Goal: Information Seeking & Learning: Learn about a topic

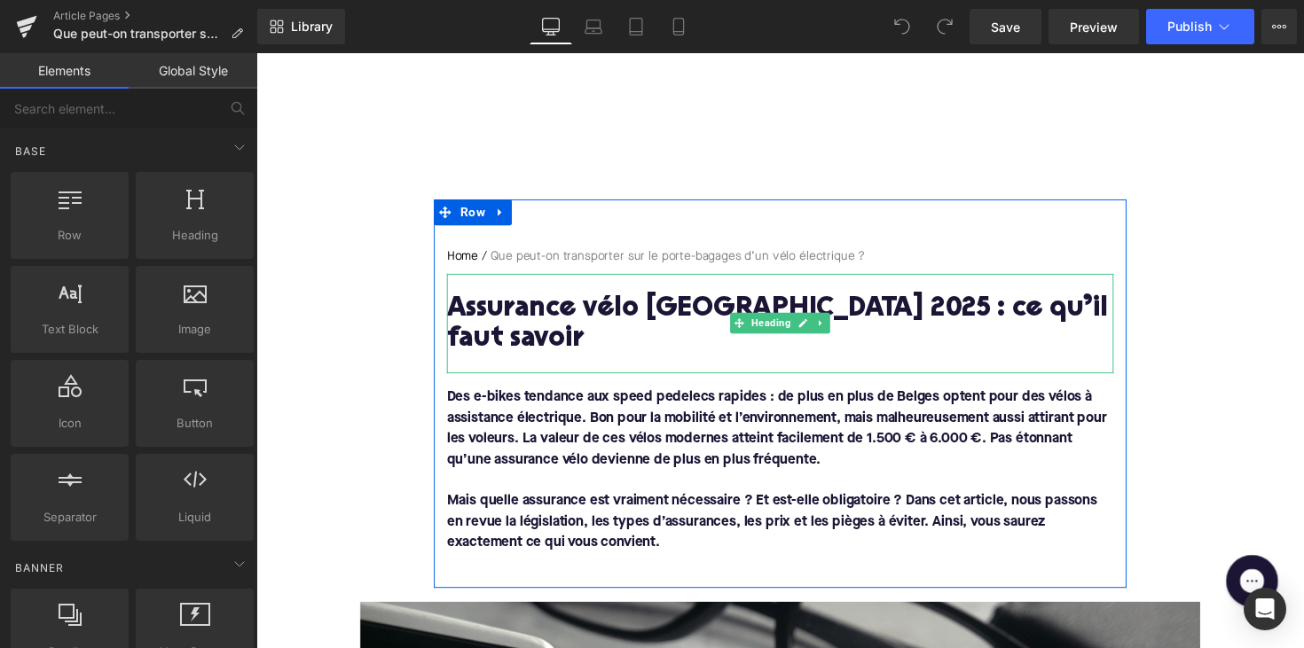
click at [615, 305] on h1 "Assurance vélo [GEOGRAPHIC_DATA] 2025 : ce qu’il faut savoir" at bounding box center [792, 332] width 683 height 62
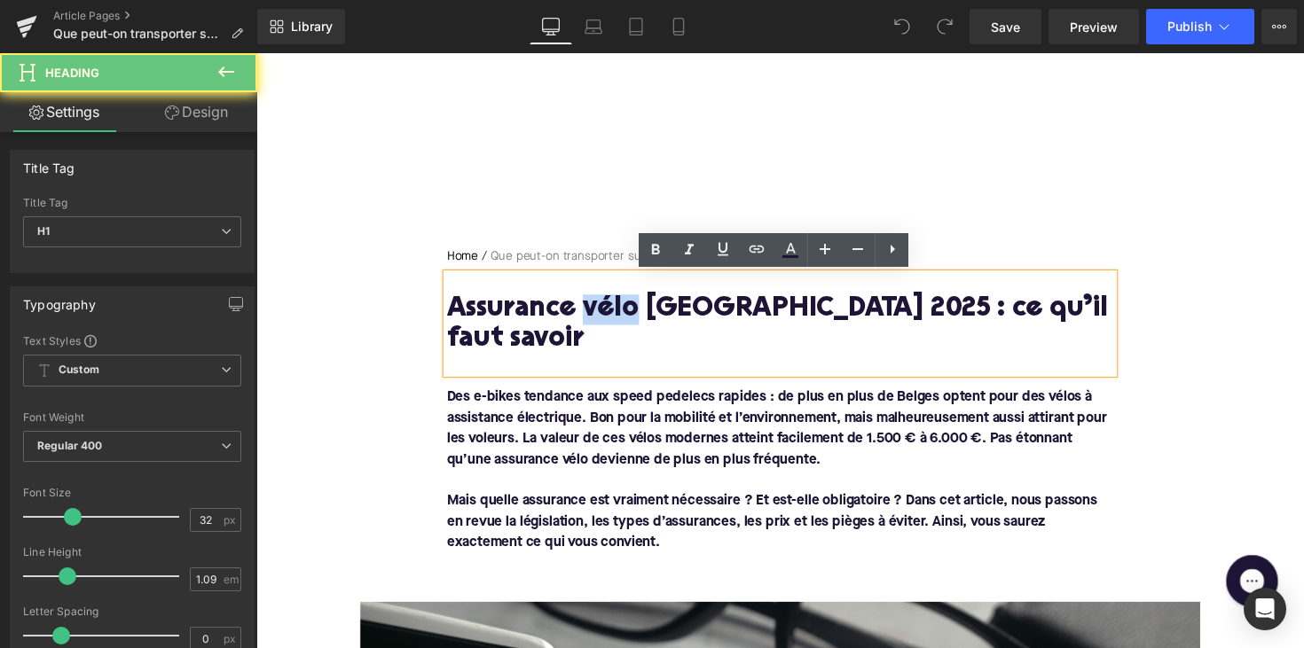
click at [615, 305] on h1 "Assurance vélo [GEOGRAPHIC_DATA] 2025 : ce qu’il faut savoir" at bounding box center [792, 332] width 683 height 62
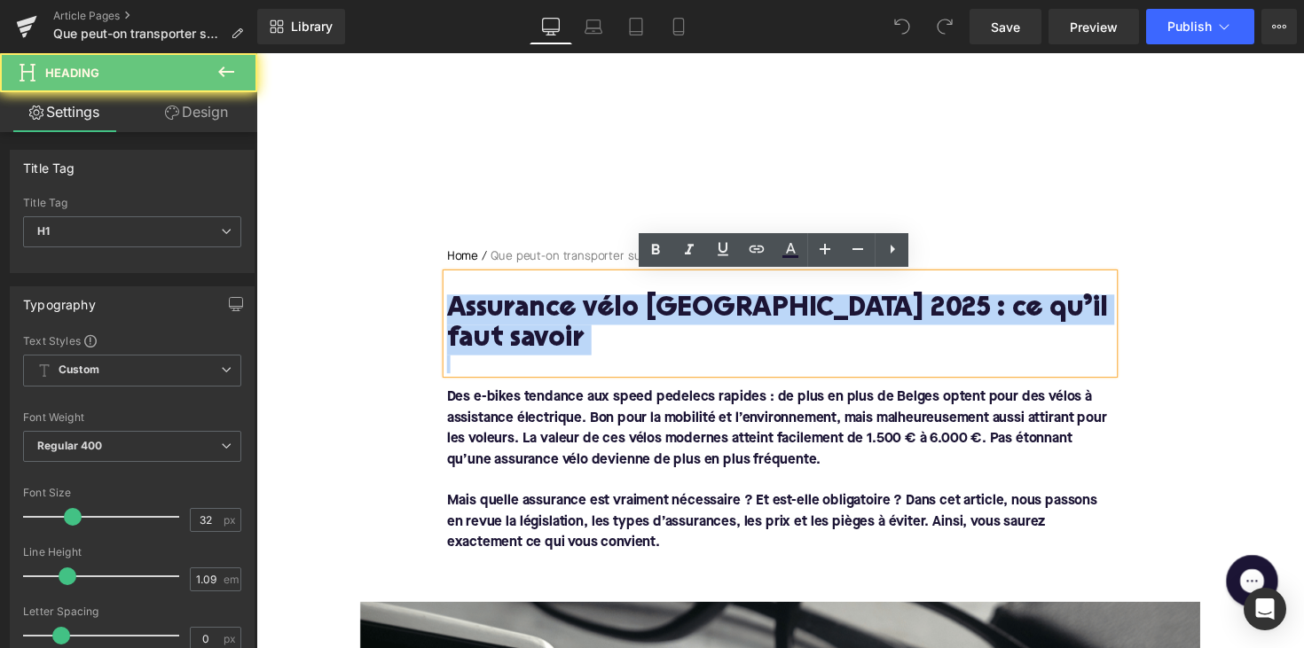
click at [615, 305] on h1 "Assurance vélo [GEOGRAPHIC_DATA] 2025 : ce qu’il faut savoir" at bounding box center [792, 332] width 683 height 62
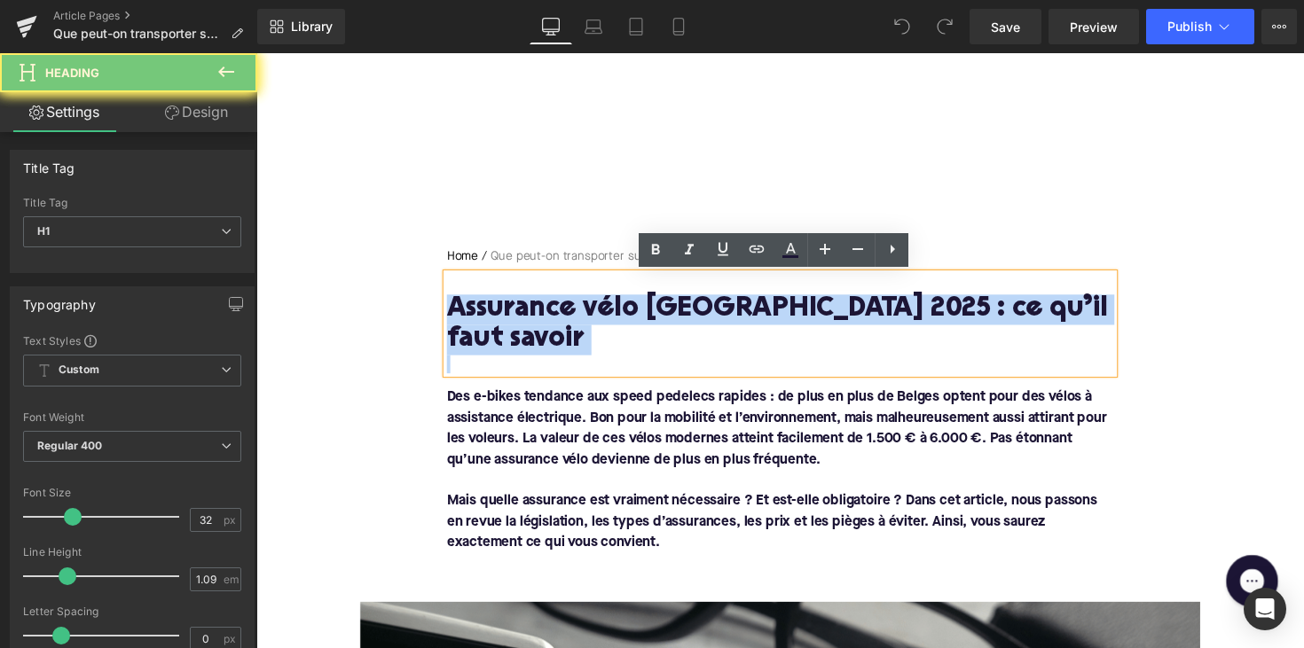
paste div
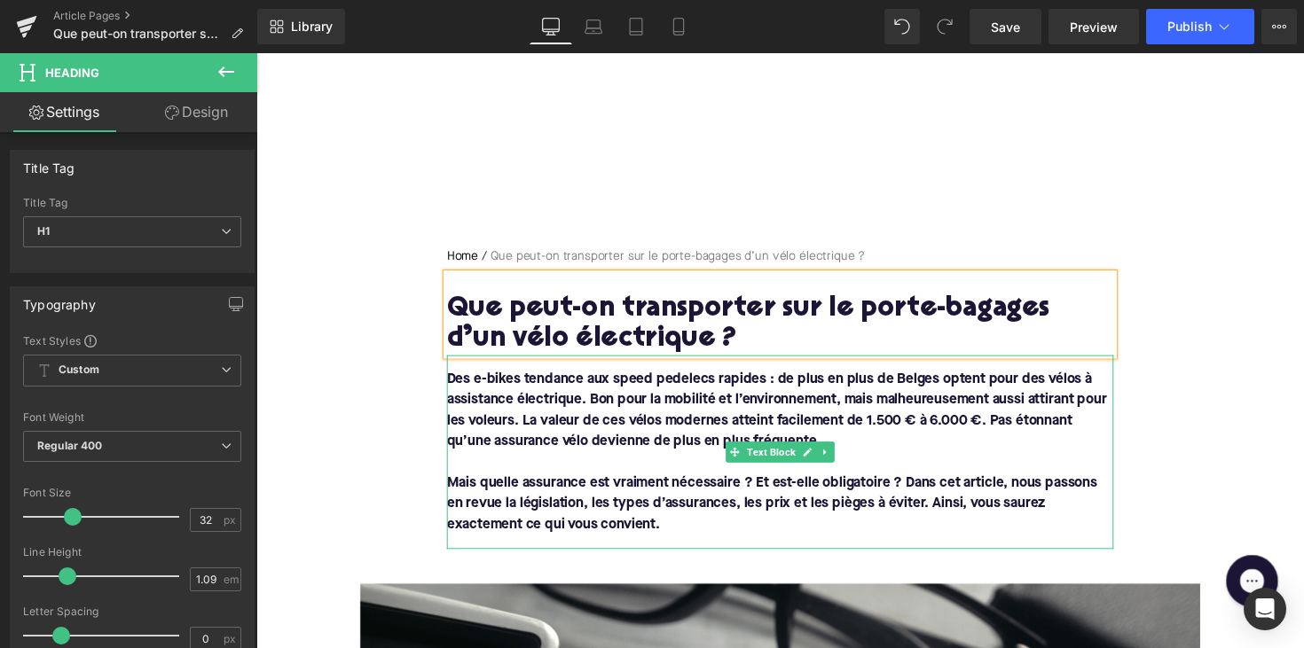
click at [583, 516] on font "Mais quelle assurance est vraiment nécessaire ? Et est-elle obligatoire ? Dans …" at bounding box center [784, 515] width 666 height 57
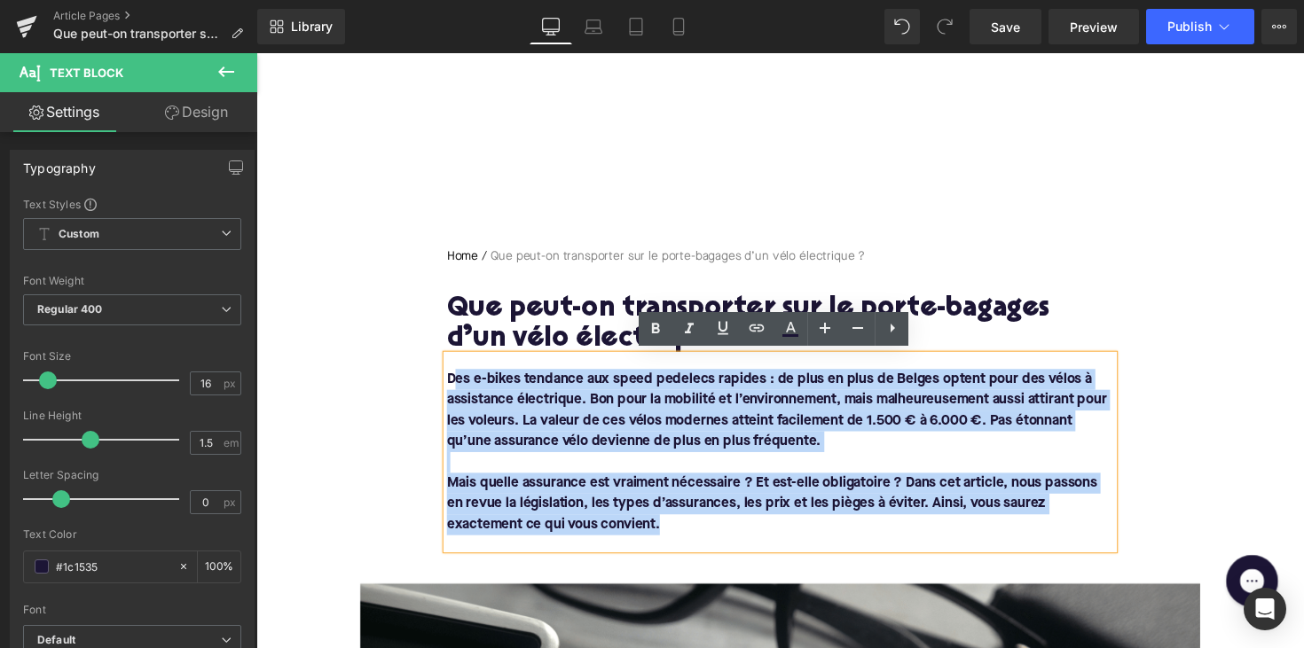
drag, startPoint x: 674, startPoint y: 538, endPoint x: 458, endPoint y: 391, distance: 261.7
click at [458, 391] on div "Des e-bikes tendance aux speed pedelecs rapides : de plus en plus de Belges opt…" at bounding box center [792, 462] width 683 height 199
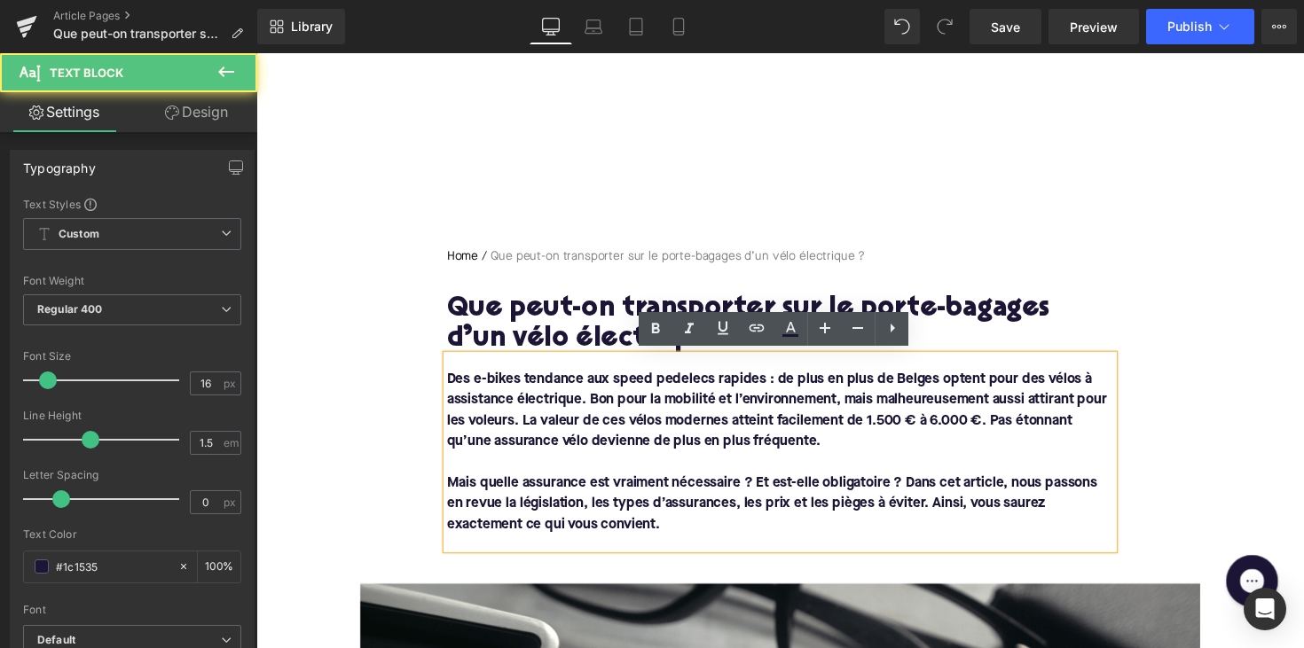
click at [451, 389] on font "Des e-bikes tendance aux speed pedelecs rapides : de plus en plus de Belges opt…" at bounding box center [789, 419] width 676 height 78
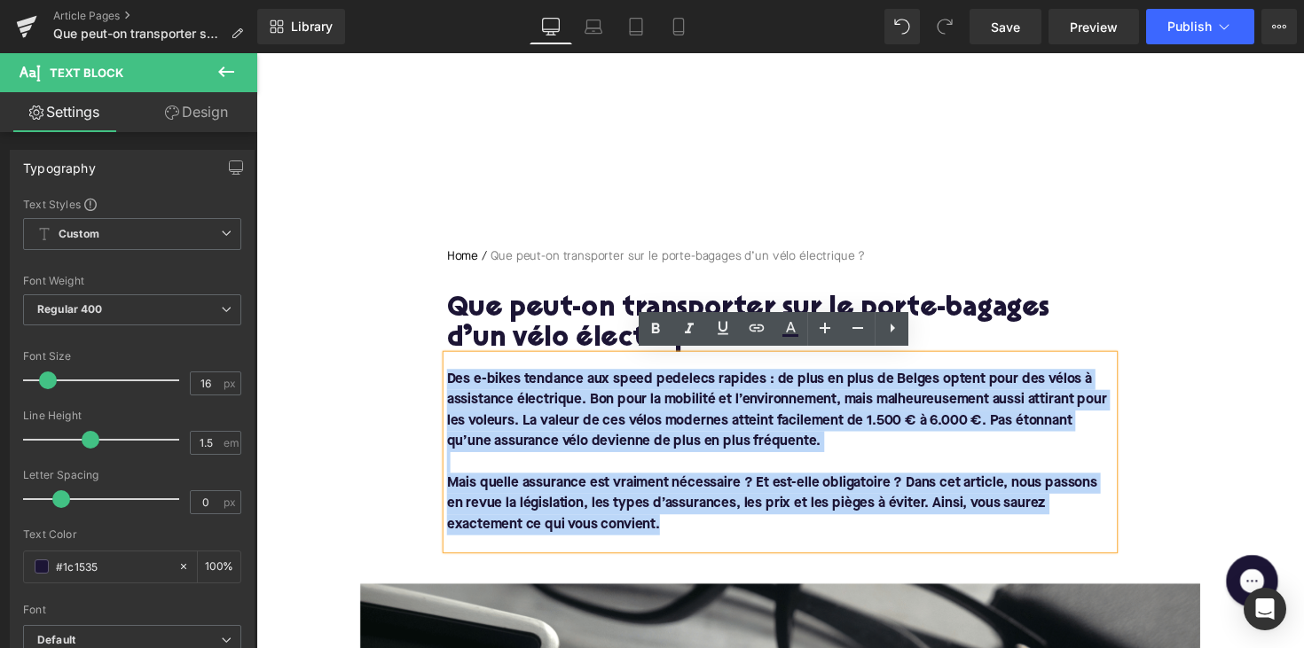
drag, startPoint x: 447, startPoint y: 383, endPoint x: 684, endPoint y: 534, distance: 280.7
click at [684, 534] on div "Des e-bikes tendance aux speed pedelecs rapides : de plus en plus de Belges opt…" at bounding box center [792, 462] width 683 height 199
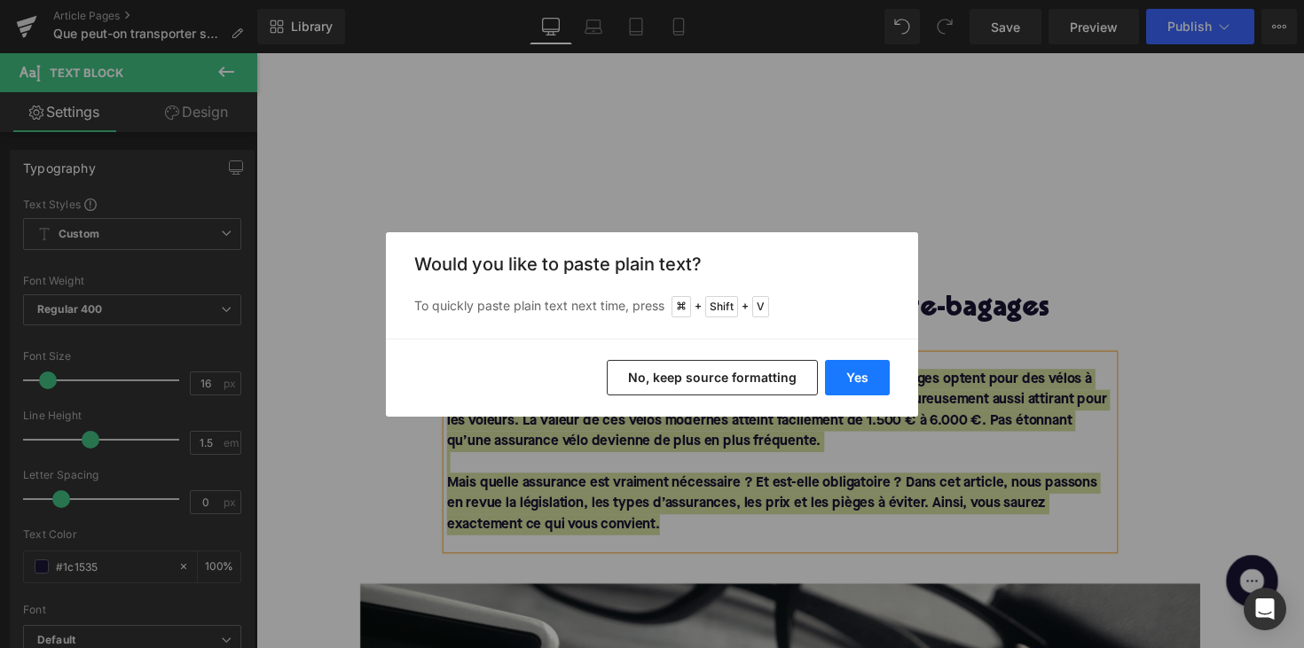
click at [856, 376] on button "Yes" at bounding box center [857, 377] width 65 height 35
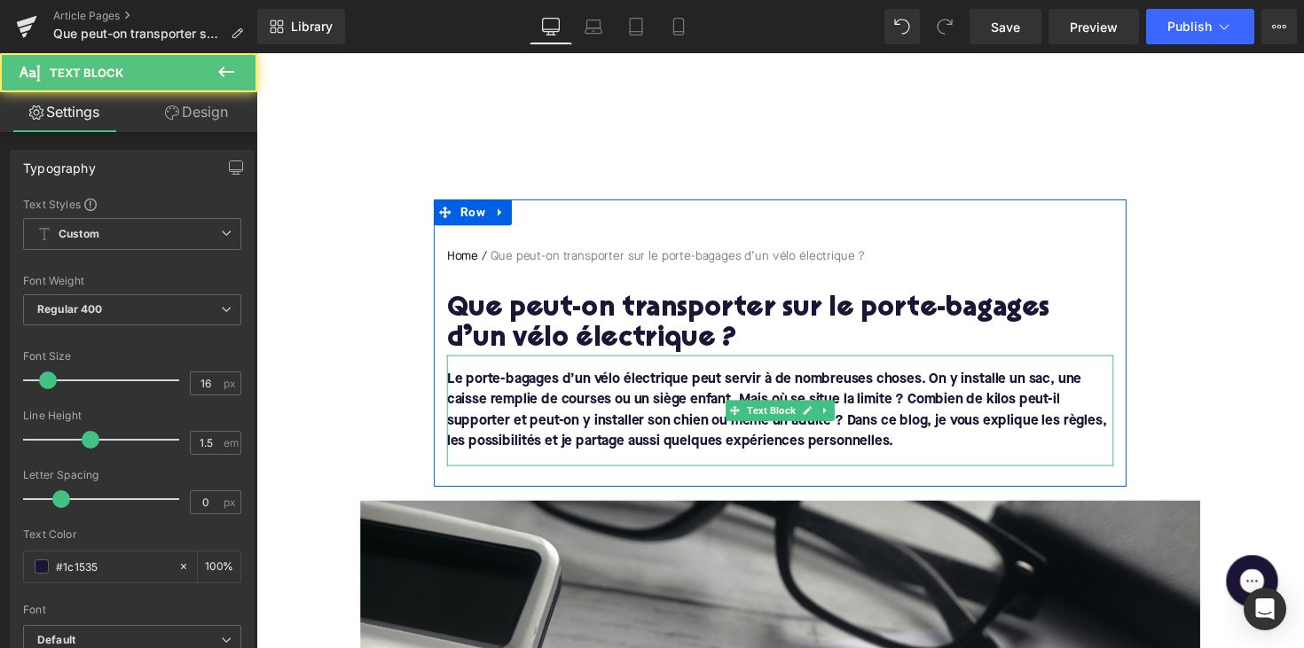
click at [526, 463] on div "Le porte-bagages d’un vélo électrique peut servir à de nombreuses choses. On y …" at bounding box center [792, 420] width 683 height 114
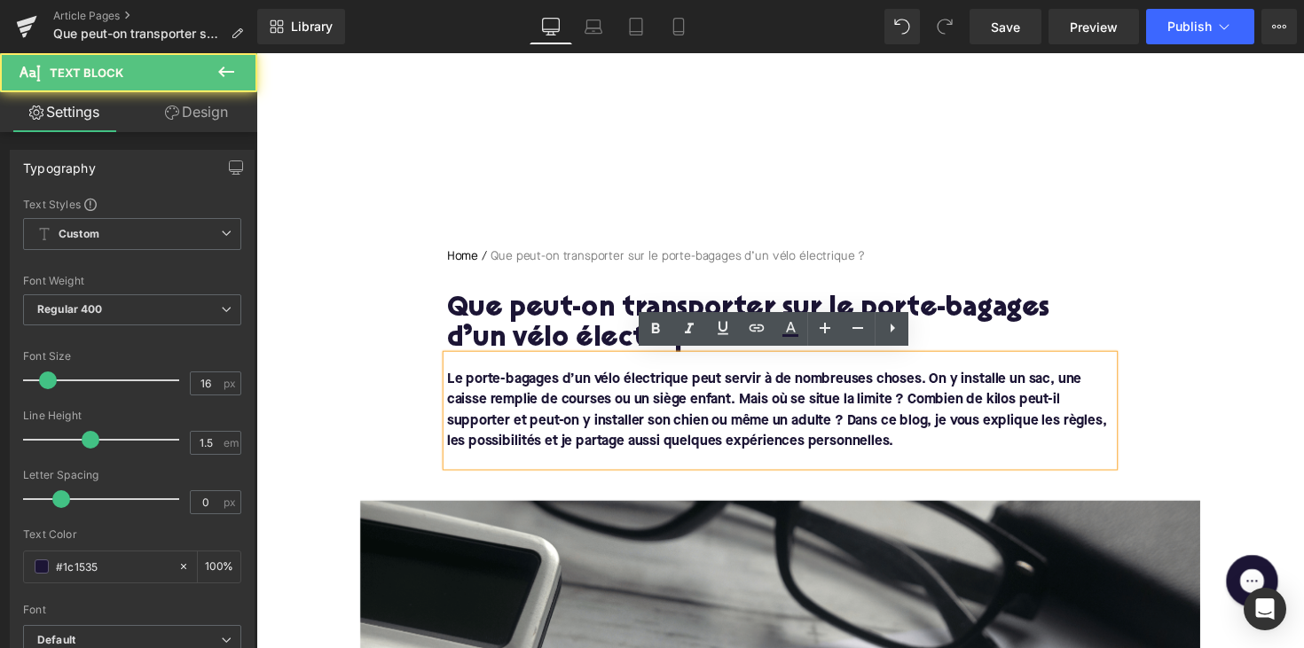
click at [513, 467] on div "Le porte-bagages d’un vélo électrique peut servir à de nombreuses choses. On y …" at bounding box center [792, 420] width 683 height 114
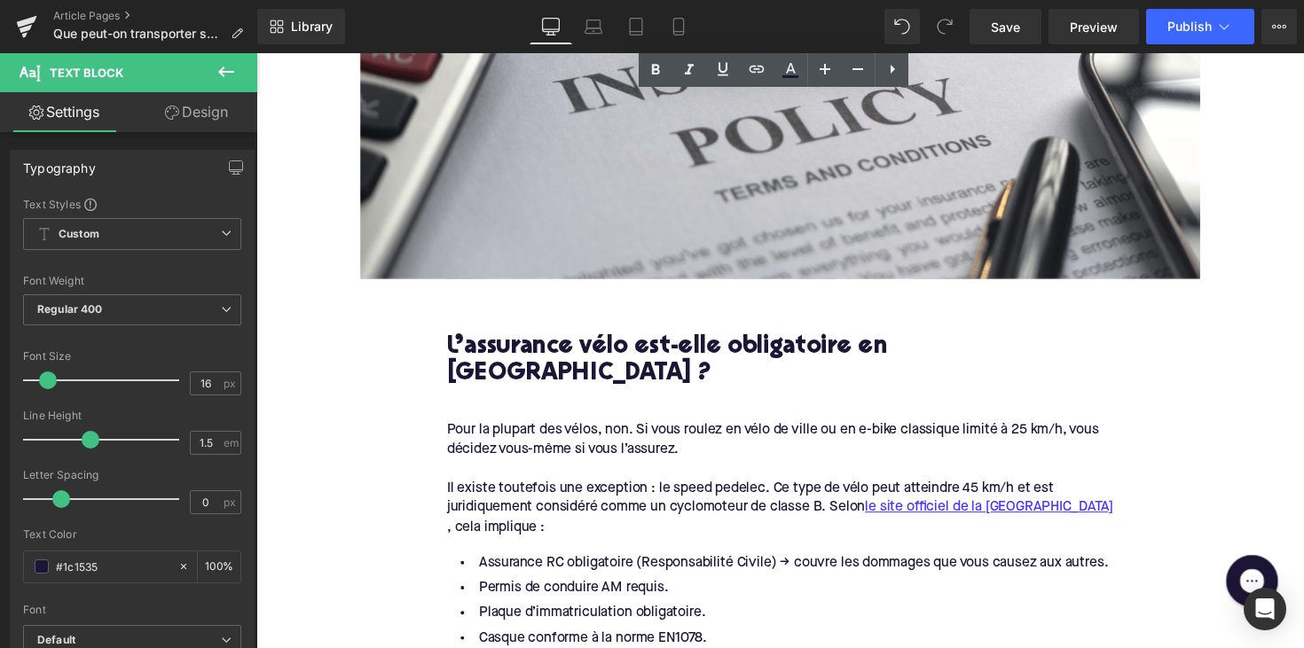
scroll to position [578, 0]
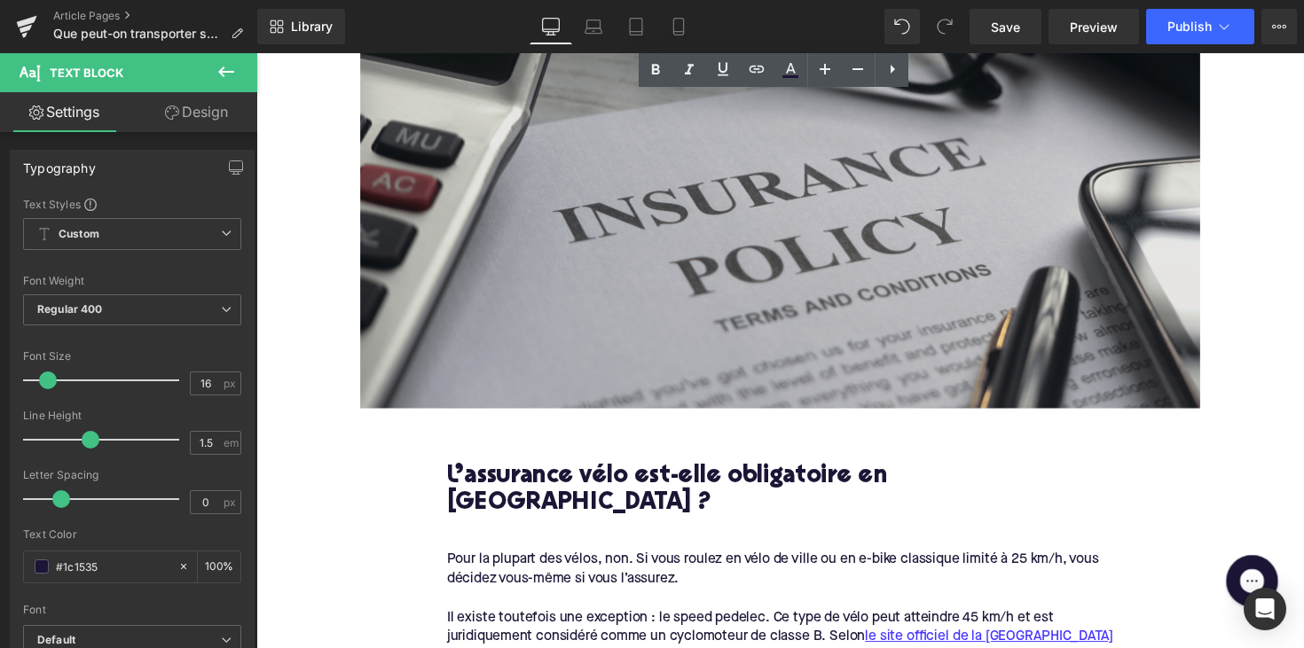
click at [599, 261] on img at bounding box center [793, 175] width 860 height 484
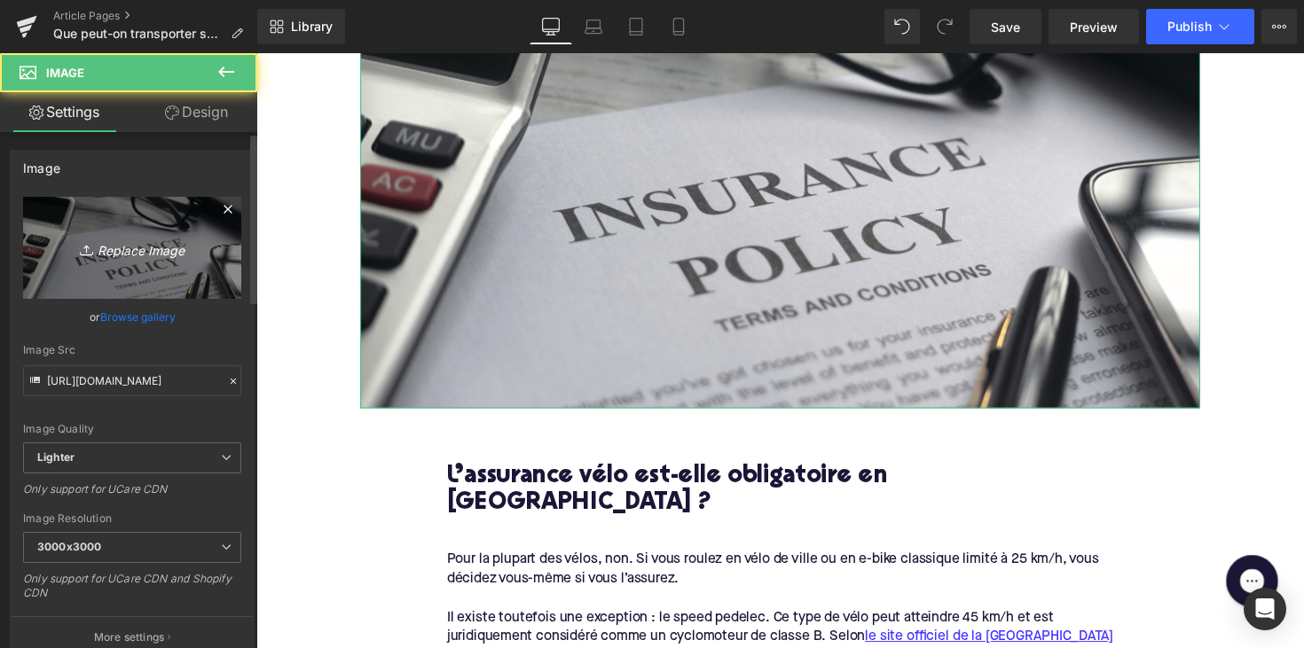
click at [154, 247] on icon "Replace Image" at bounding box center [132, 248] width 142 height 22
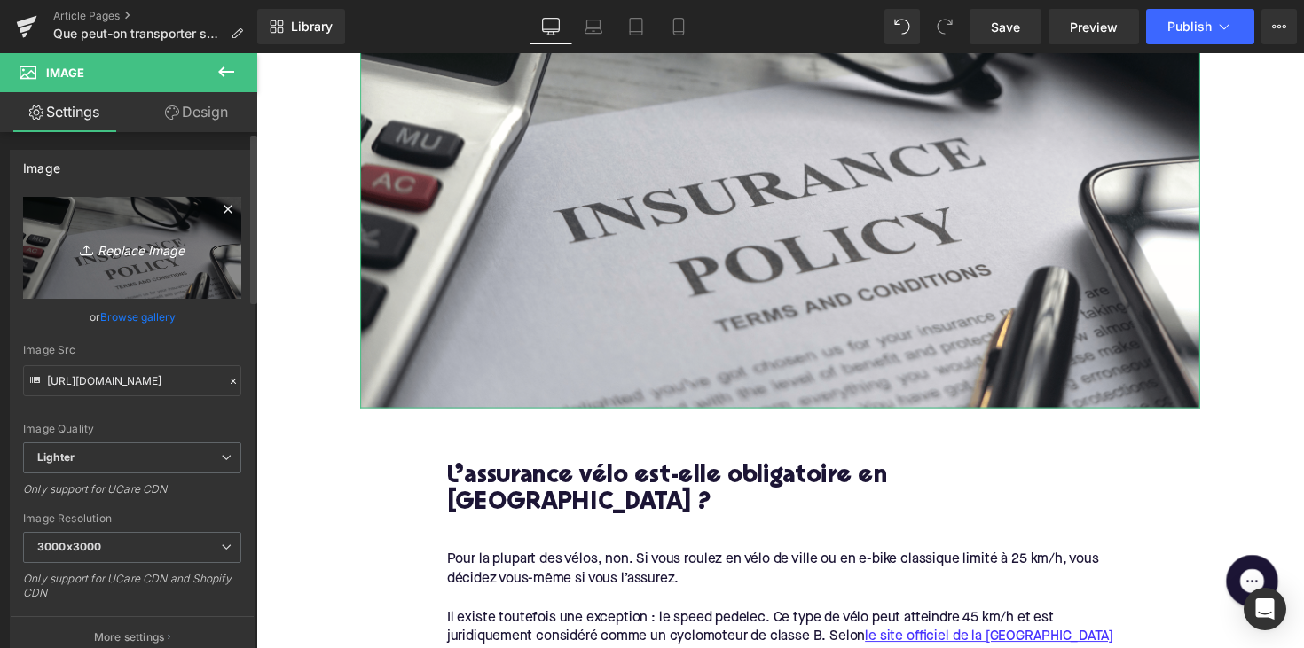
type input "C:\fakepath\ebikemethond.png"
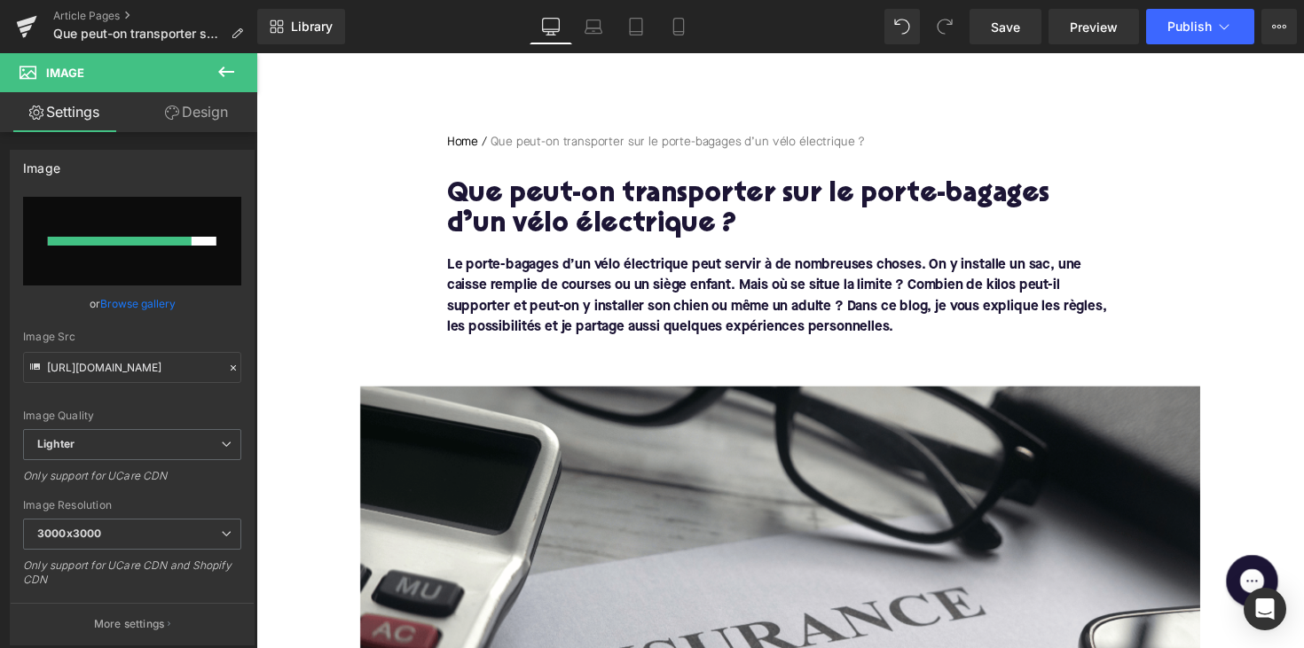
scroll to position [521, 0]
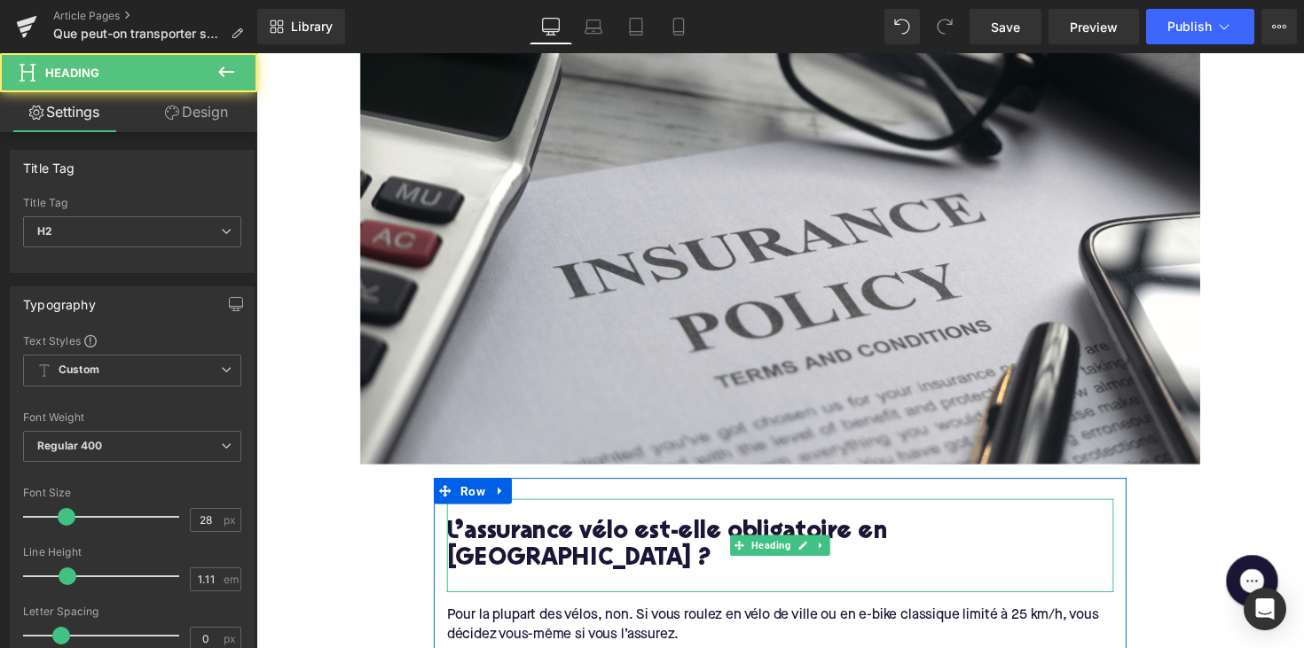
click at [576, 519] on div "L’assurance vélo est-elle obligatoire en [GEOGRAPHIC_DATA] ?" at bounding box center [792, 557] width 683 height 95
click at [569, 537] on h2 "L’assurance vélo est-elle obligatoire en [GEOGRAPHIC_DATA] ?" at bounding box center [792, 558] width 683 height 55
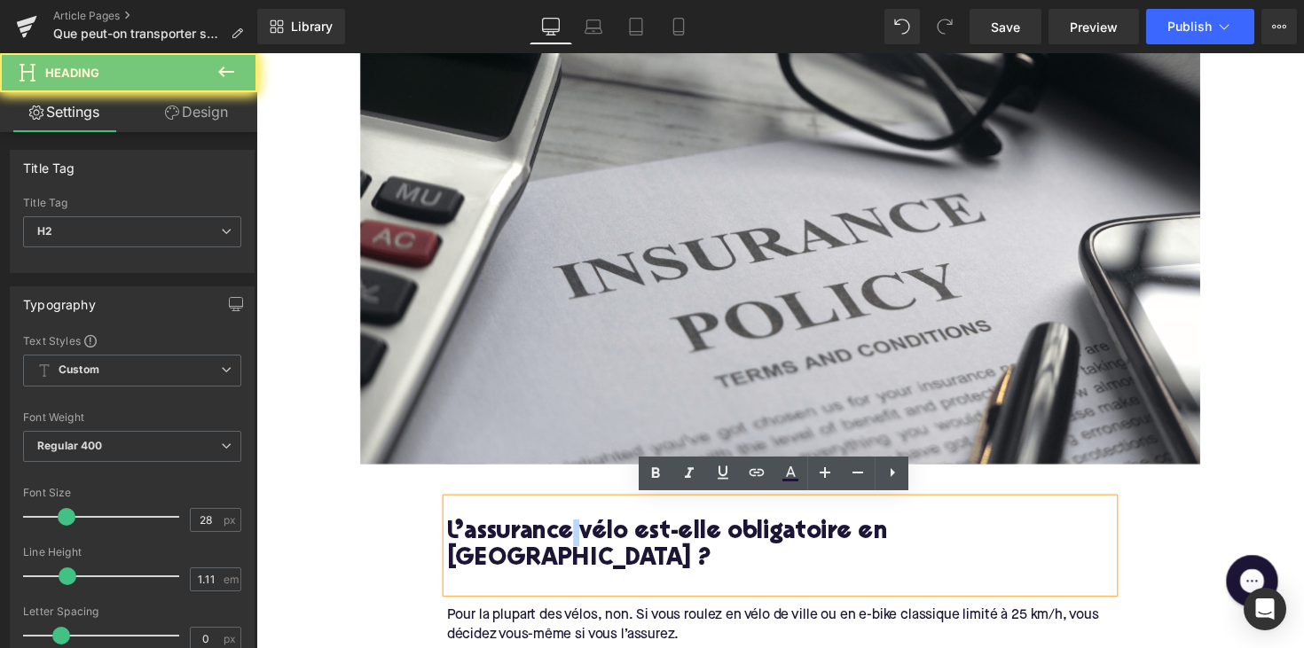
click at [569, 537] on h2 "L’assurance vélo est-elle obligatoire en [GEOGRAPHIC_DATA] ?" at bounding box center [792, 558] width 683 height 55
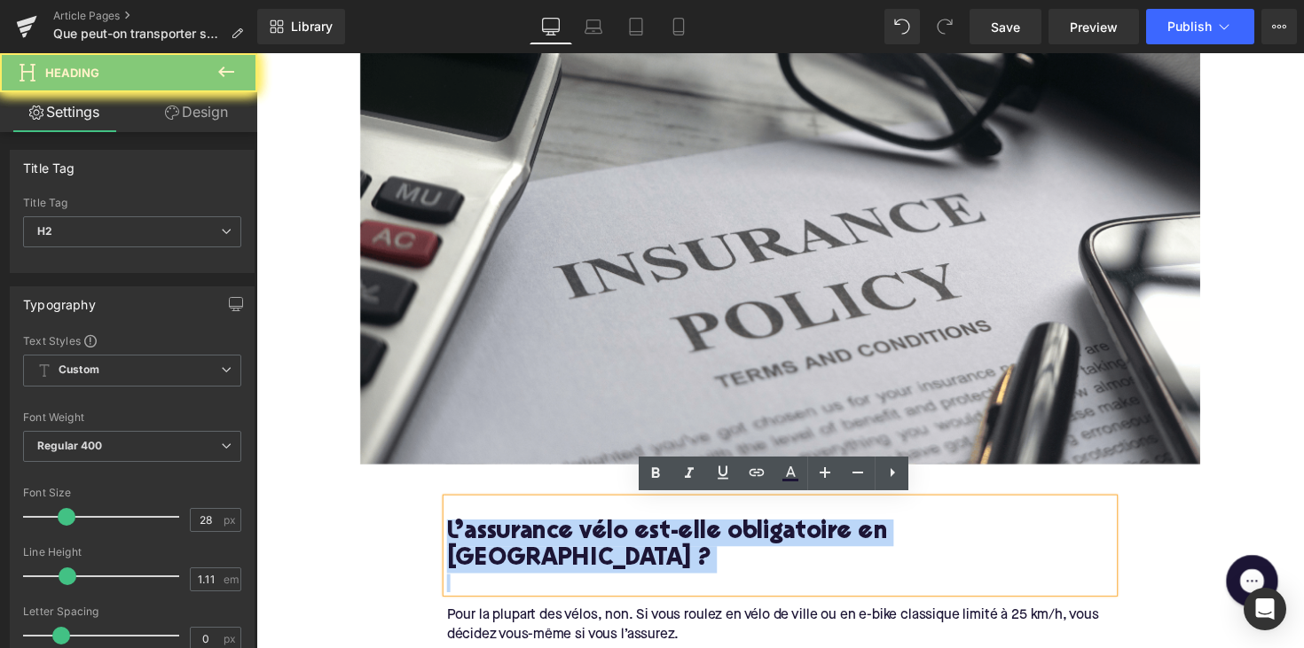
click at [569, 537] on h2 "L’assurance vélo est-elle obligatoire en [GEOGRAPHIC_DATA] ?" at bounding box center [792, 558] width 683 height 55
paste div
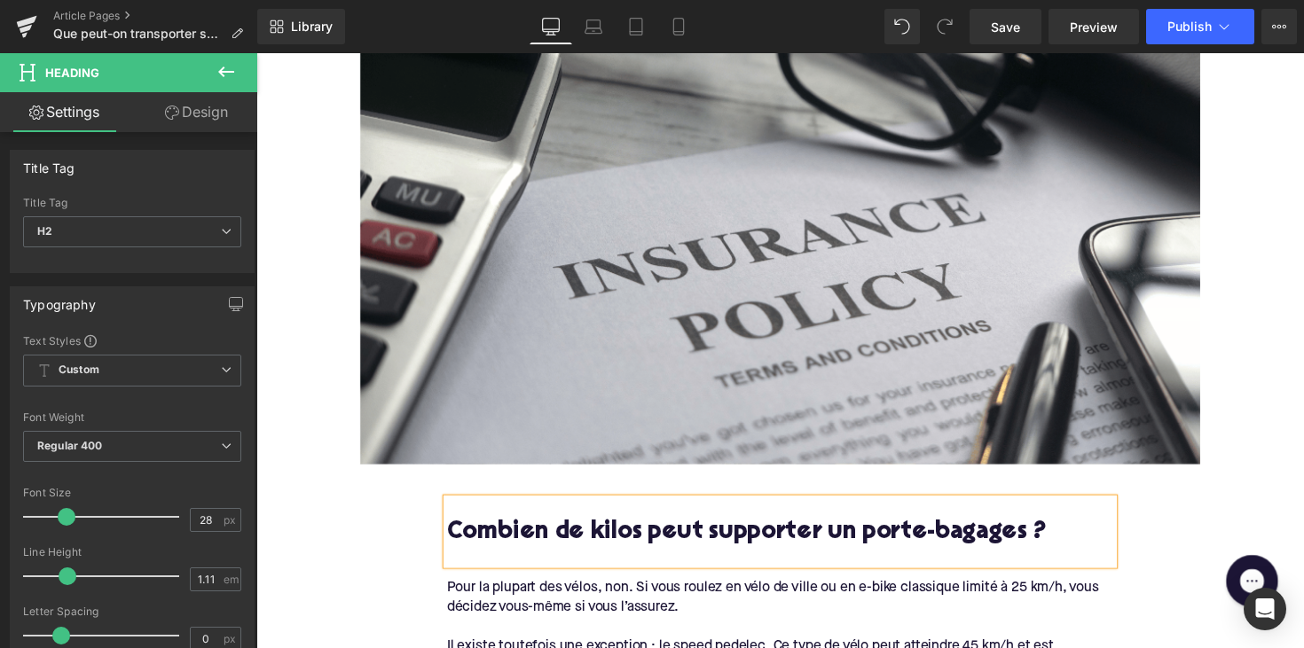
scroll to position [724, 0]
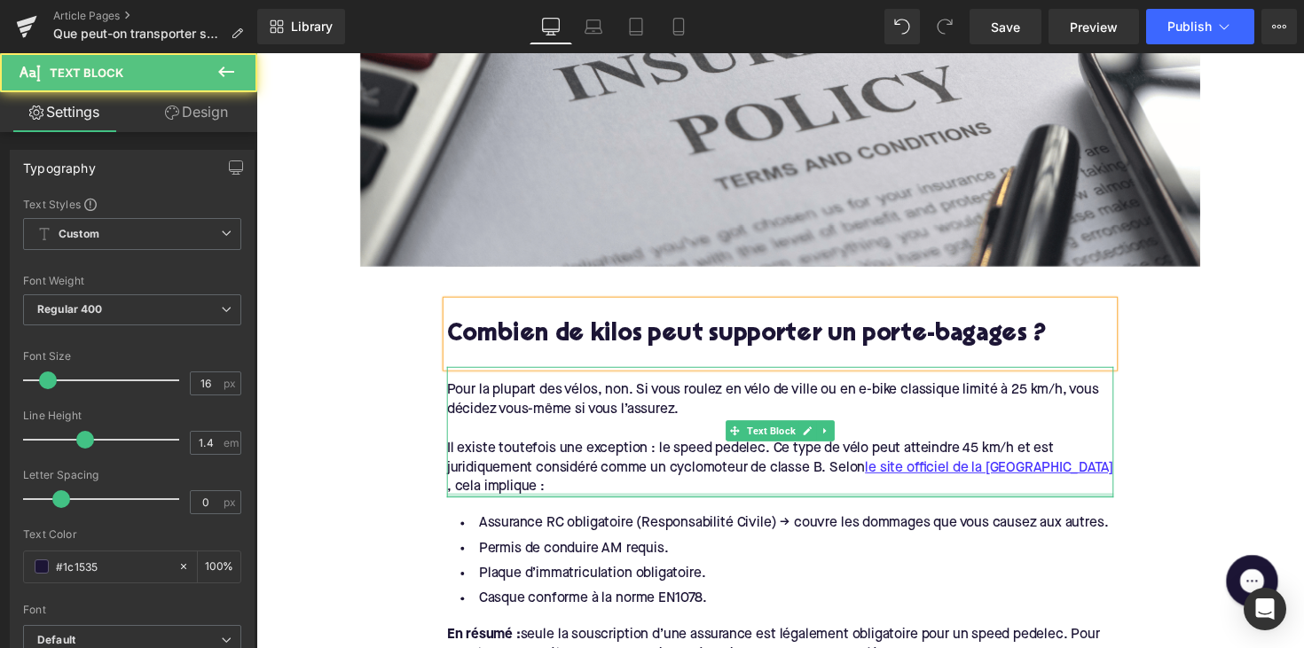
click at [561, 502] on div "Pour la plupart des vélos, non. Si vous roulez en vélo de ville ou en e-bike cl…" at bounding box center [792, 440] width 683 height 133
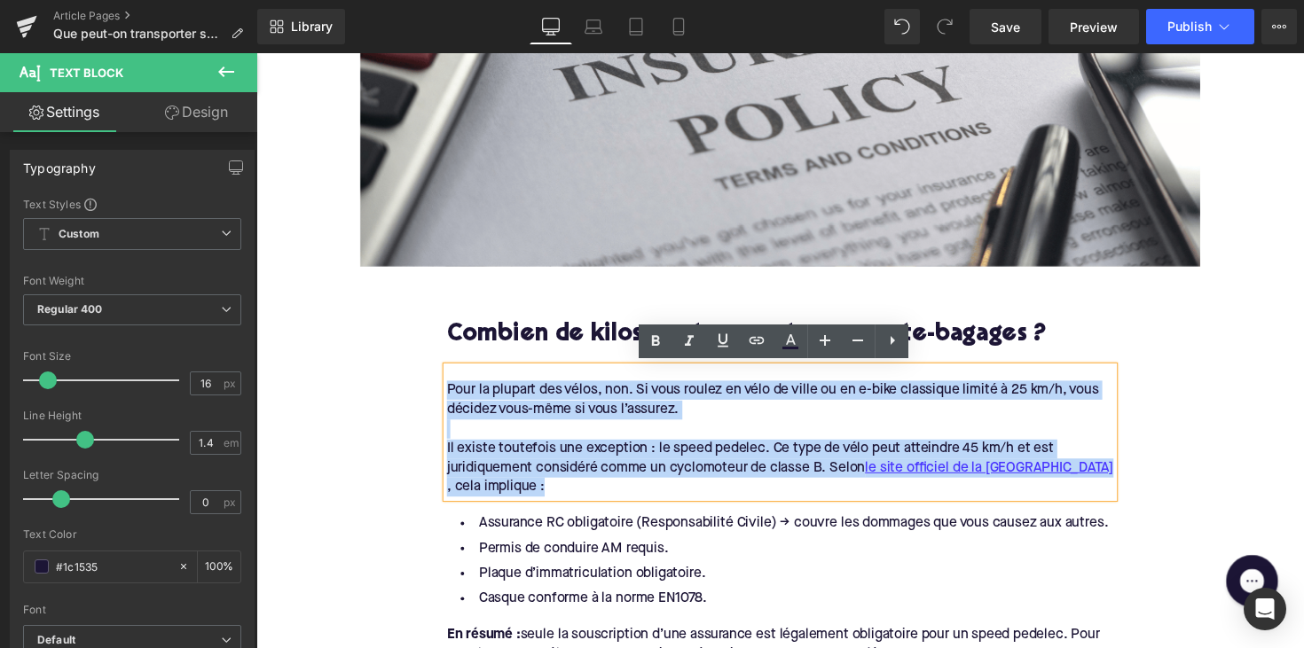
drag, startPoint x: 555, startPoint y: 494, endPoint x: 439, endPoint y: 396, distance: 152.3
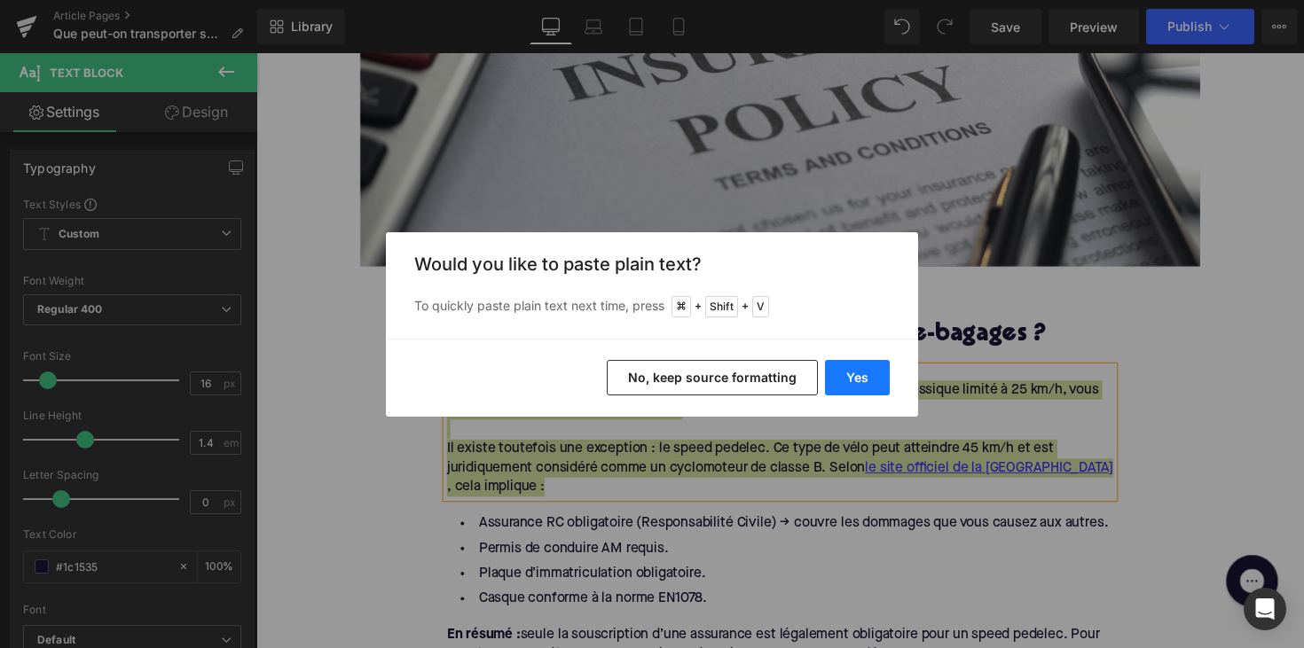
click at [884, 380] on button "Yes" at bounding box center [857, 377] width 65 height 35
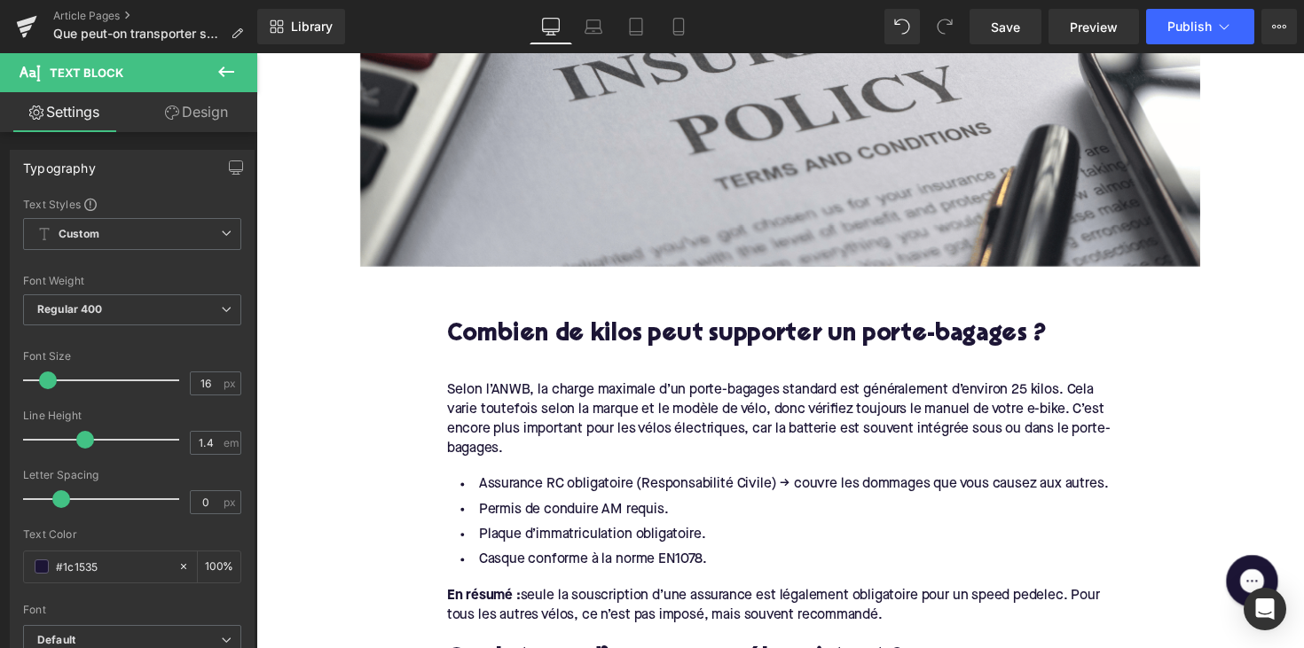
click at [661, 574] on li "Casque conforme à la norme EN1078." at bounding box center [792, 573] width 683 height 26
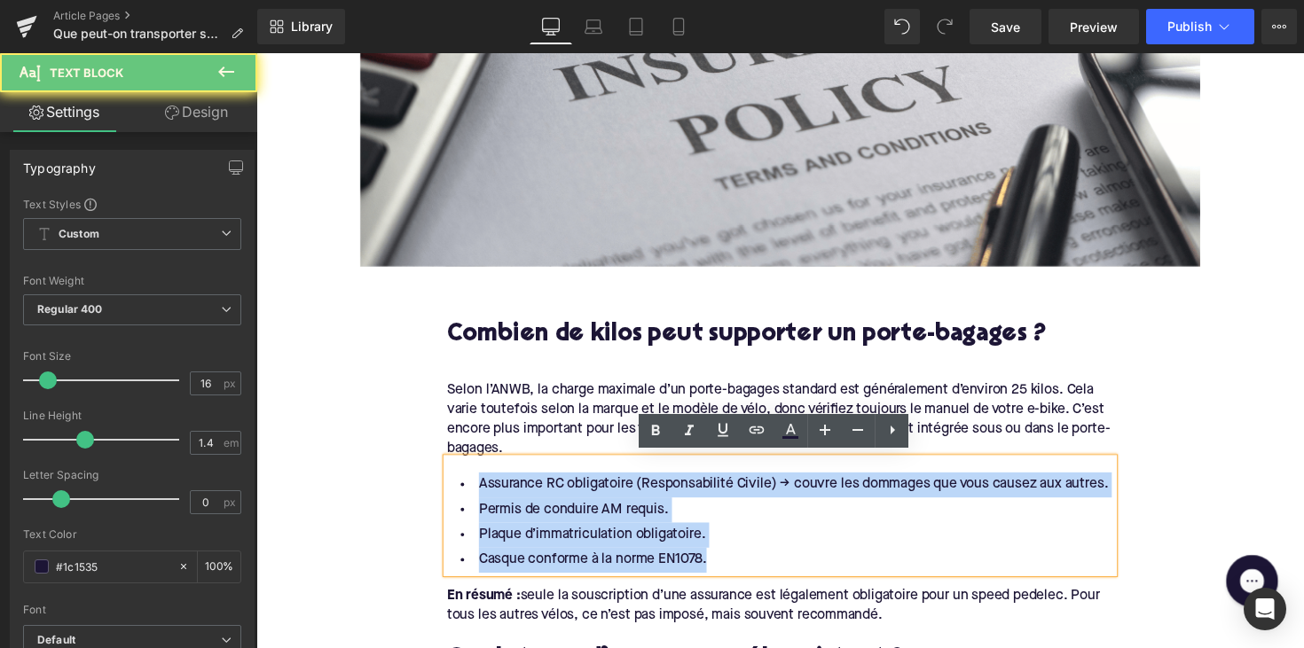
drag, startPoint x: 730, startPoint y: 569, endPoint x: 425, endPoint y: 484, distance: 316.7
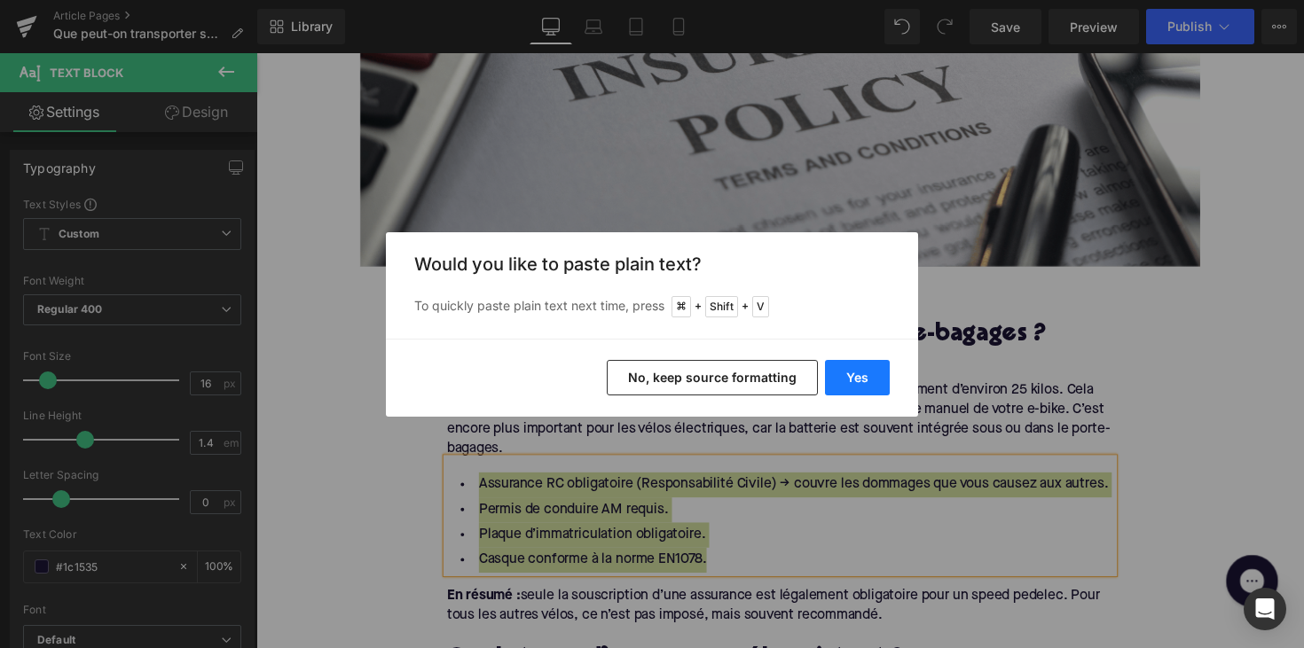
click at [857, 365] on button "Yes" at bounding box center [857, 377] width 65 height 35
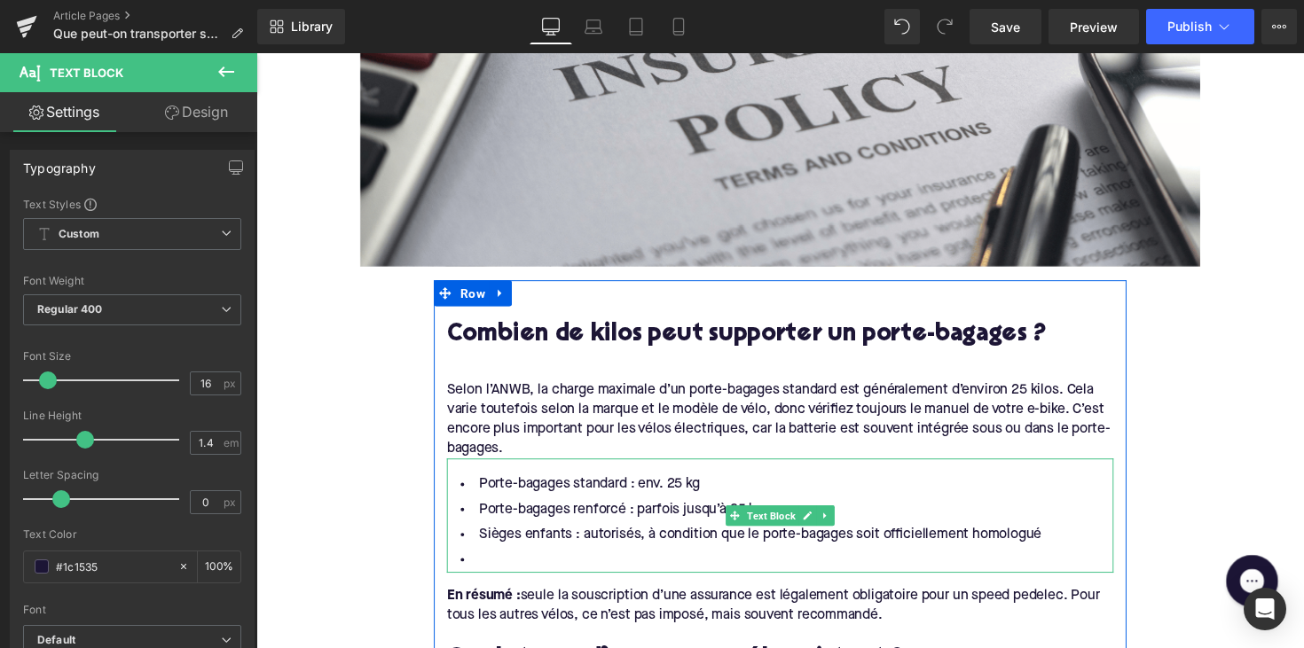
click at [593, 560] on li at bounding box center [792, 573] width 683 height 26
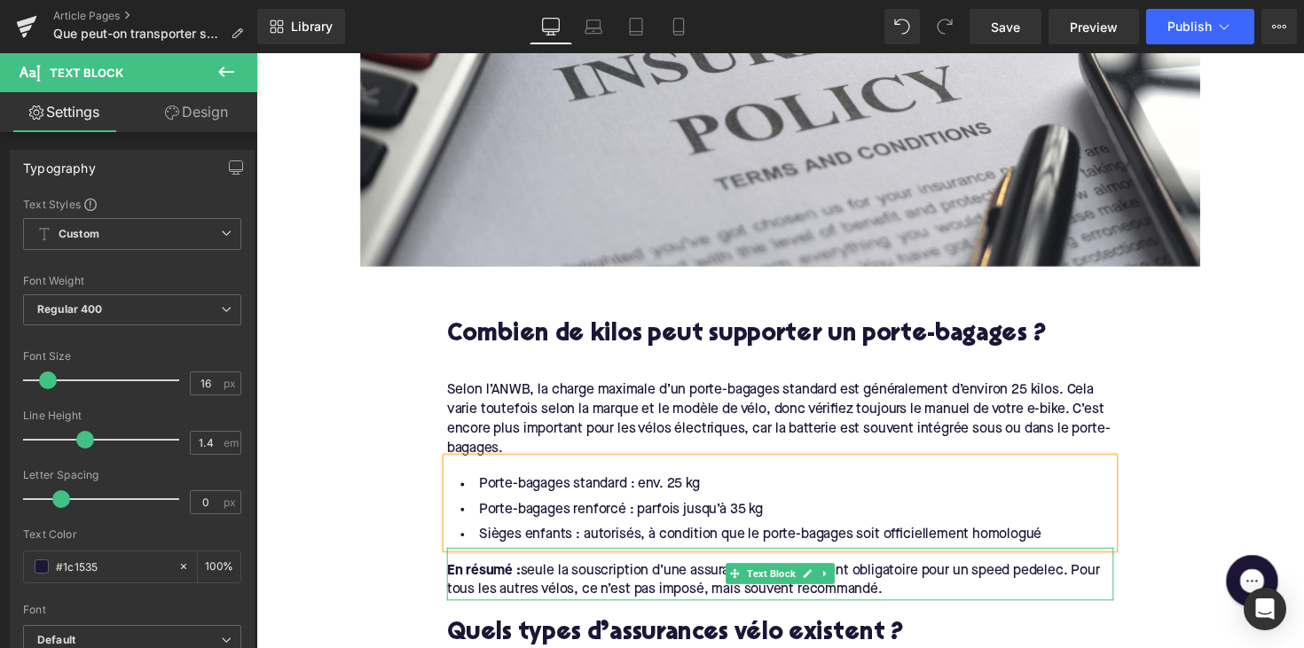
click at [686, 576] on div "Rendering Content" at bounding box center [652, 578] width 109 height 20
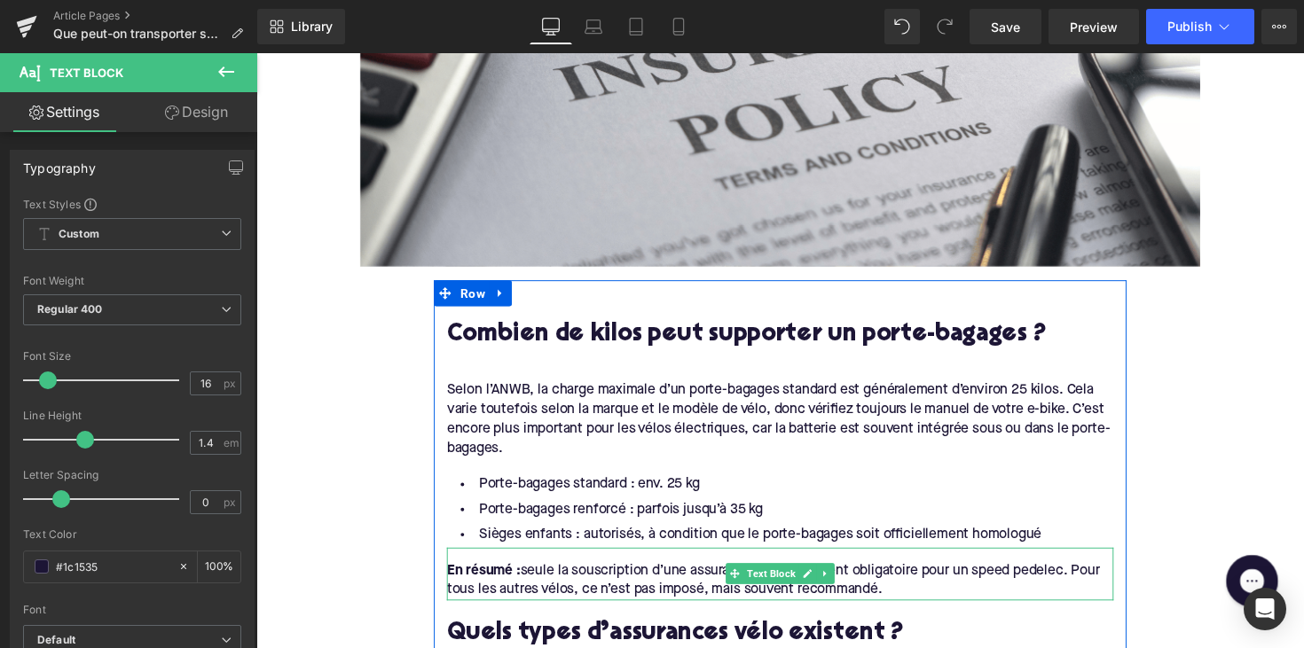
click at [934, 601] on div "En résumé : seule la souscription d’une assurance est légalement obligatoire po…" at bounding box center [792, 594] width 683 height 40
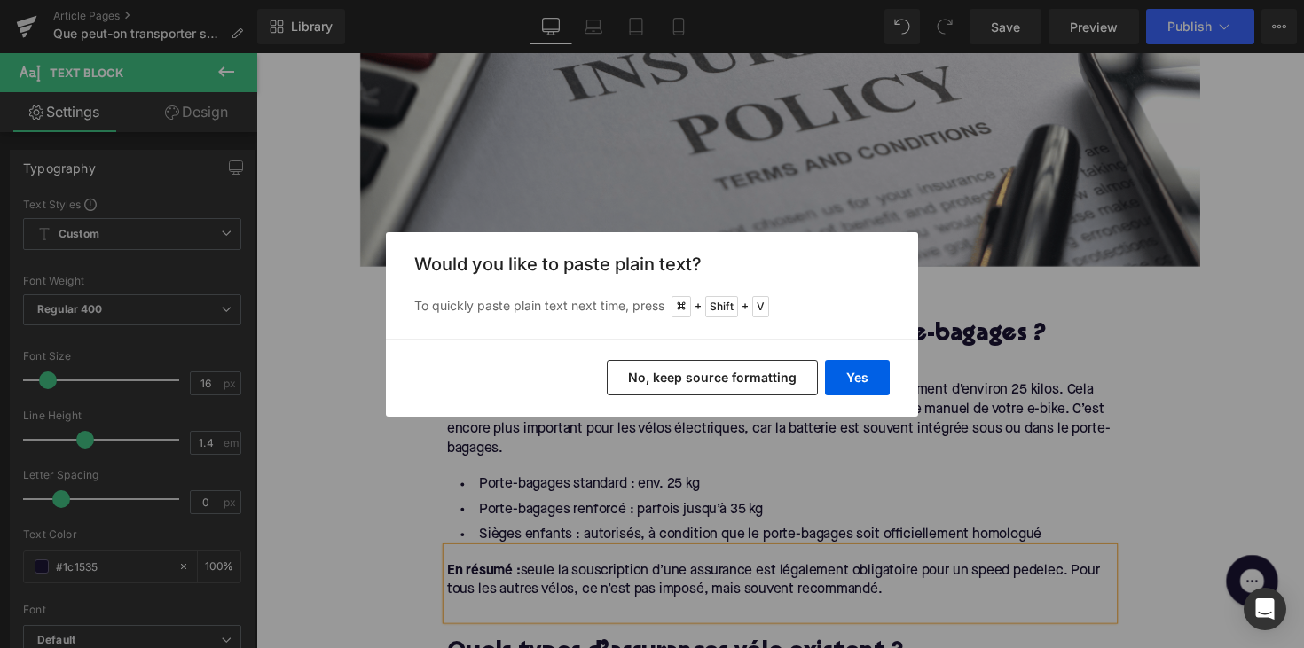
click at [861, 358] on div "Yes No, keep source formatting" at bounding box center [652, 378] width 532 height 78
click at [861, 364] on button "Yes" at bounding box center [857, 377] width 65 height 35
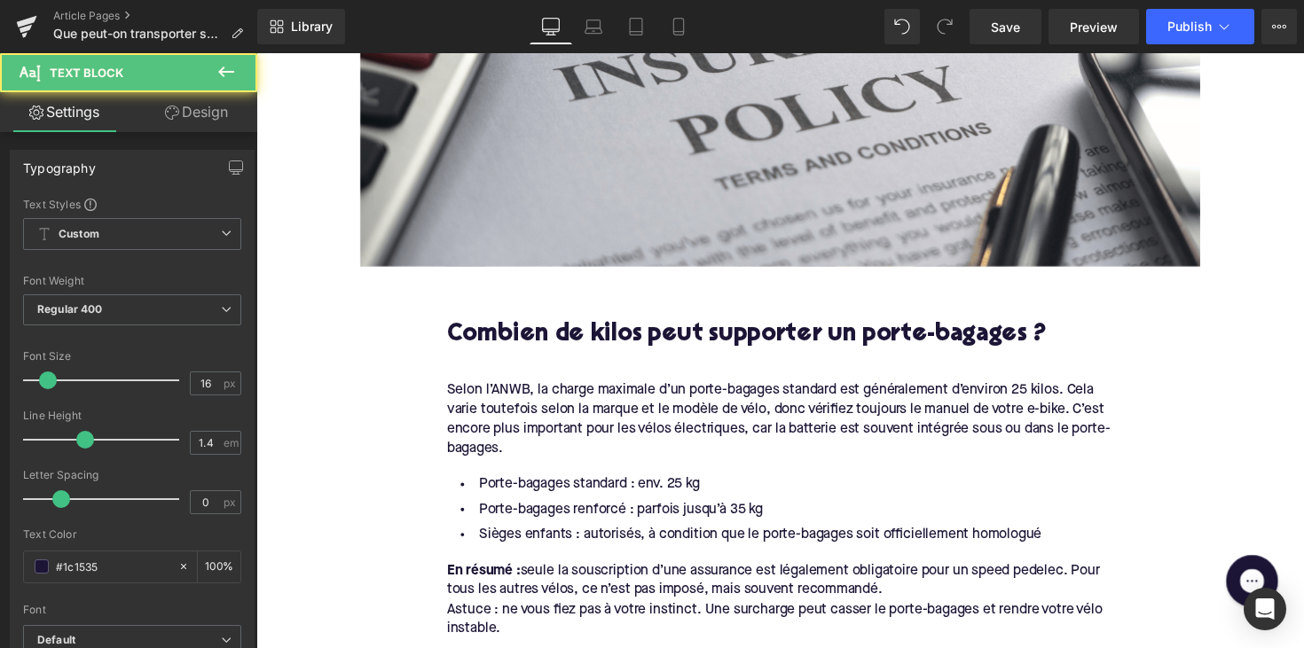
drag, startPoint x: 906, startPoint y: 592, endPoint x: 424, endPoint y: 579, distance: 482.6
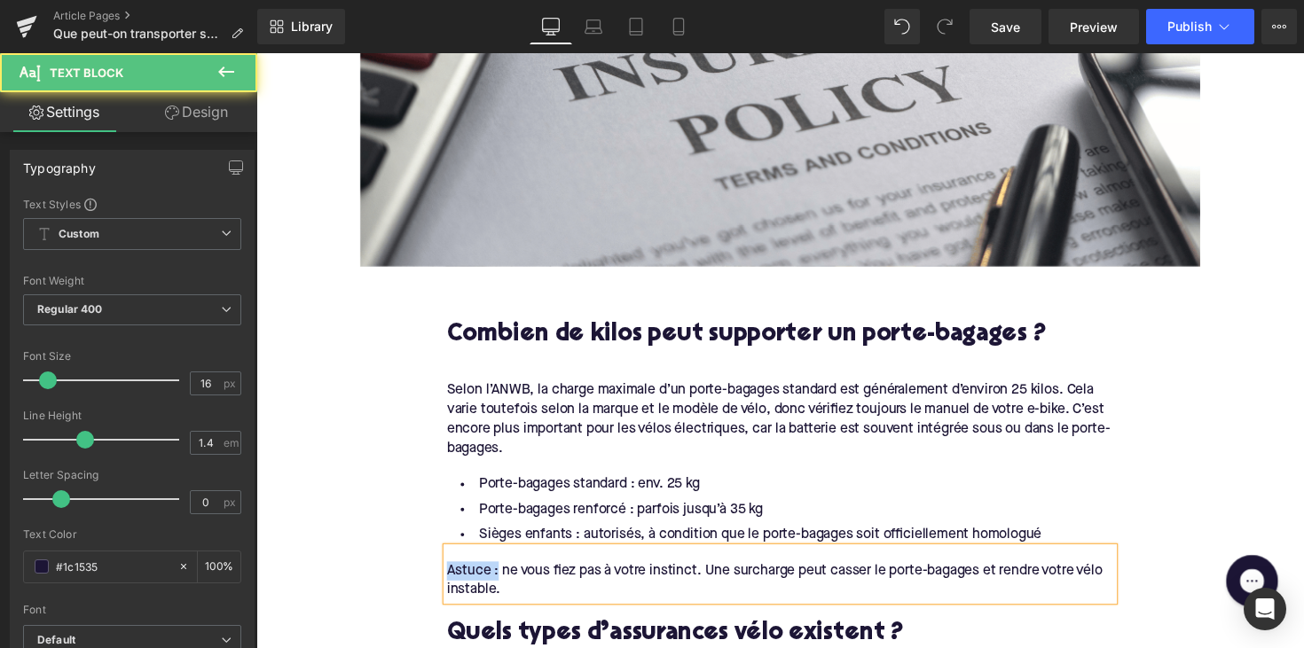
drag, startPoint x: 499, startPoint y: 580, endPoint x: 424, endPoint y: 580, distance: 75.4
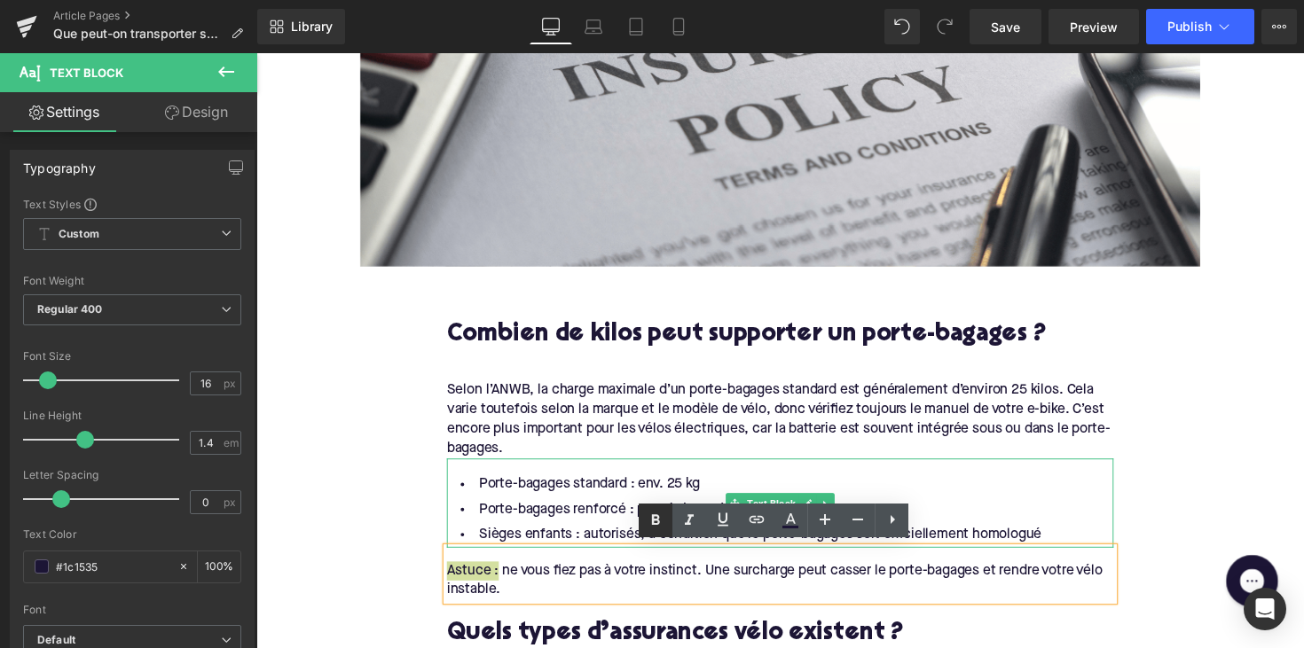
click at [654, 520] on icon at bounding box center [656, 519] width 8 height 11
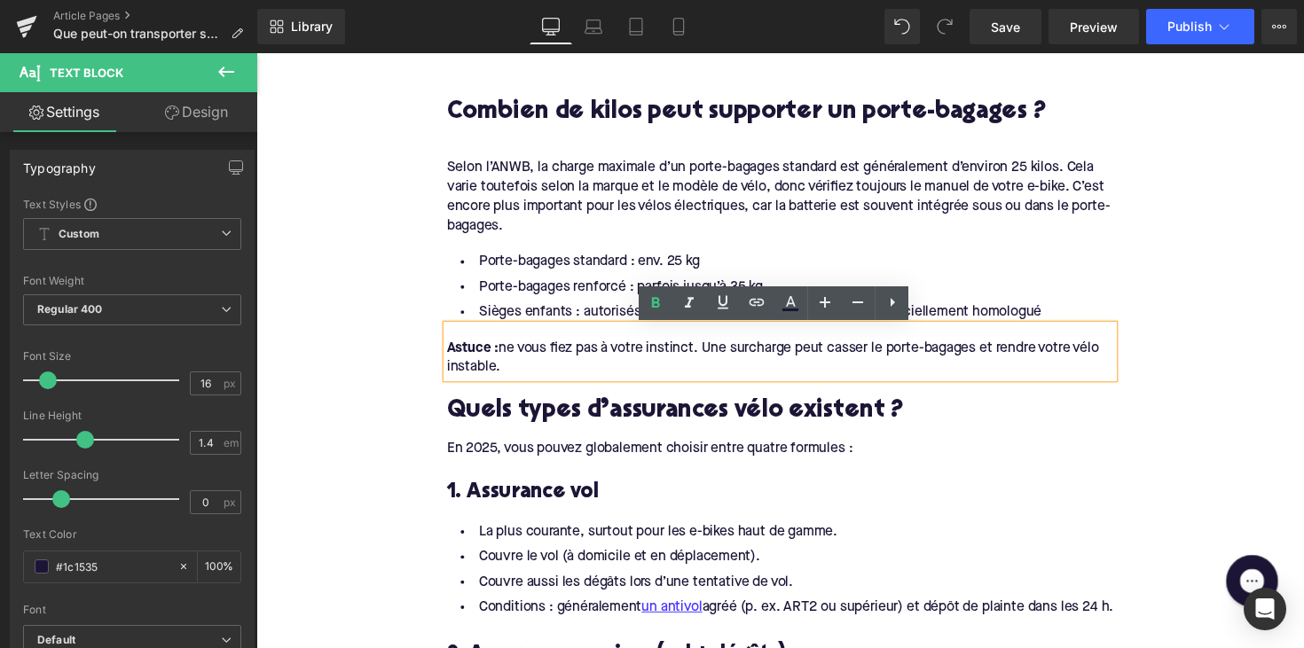
scroll to position [1022, 0]
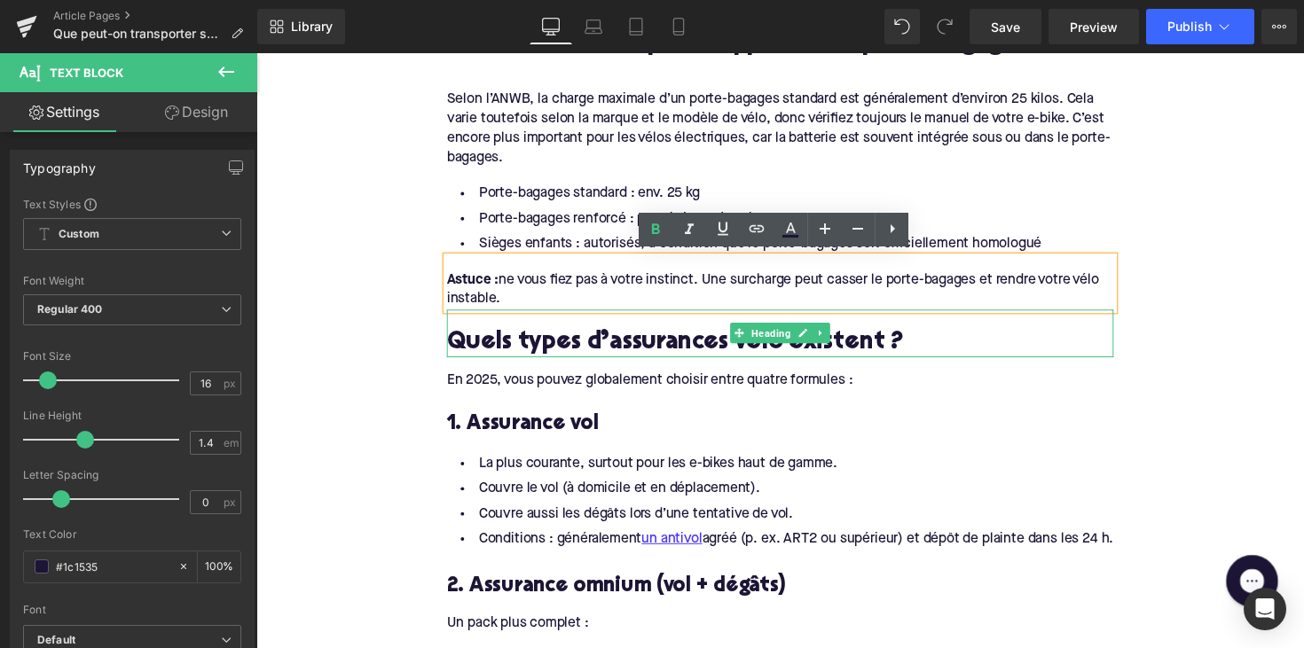
click at [548, 360] on div at bounding box center [792, 362] width 683 height 4
click at [548, 356] on h2 "Quels types d’assurances vélo existent ?" at bounding box center [792, 350] width 683 height 27
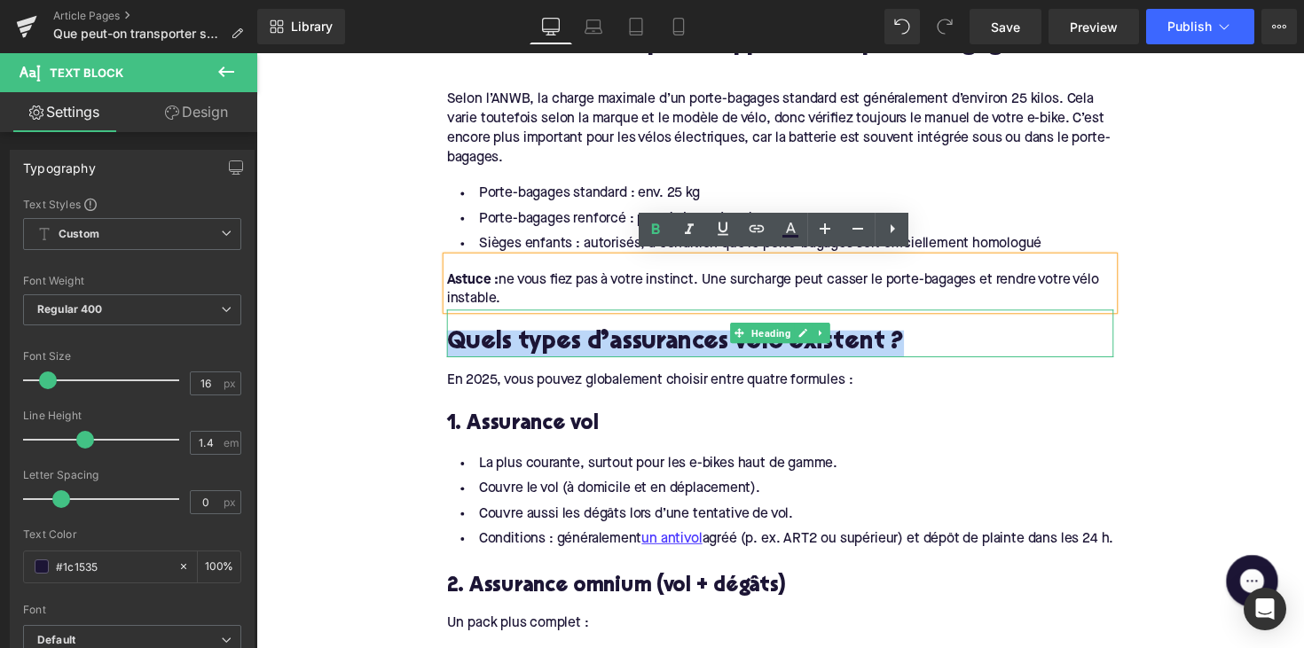
click at [548, 356] on h2 "Quels types d’assurances vélo existent ?" at bounding box center [792, 350] width 683 height 27
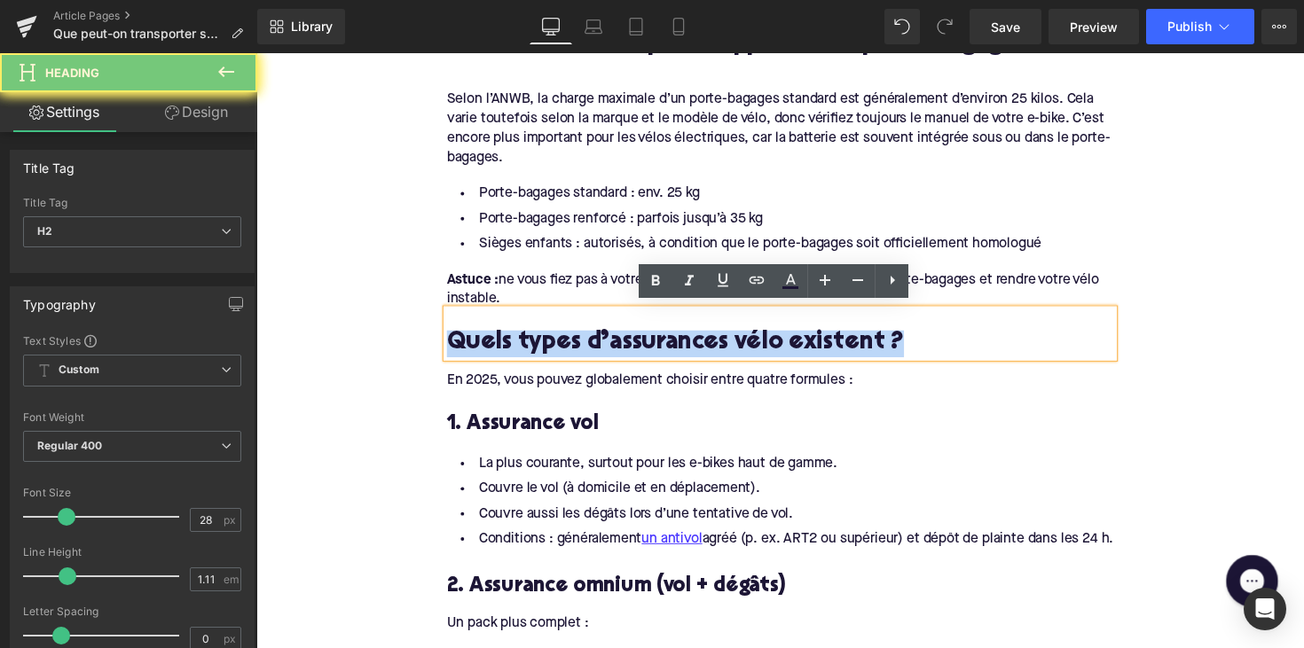
paste div
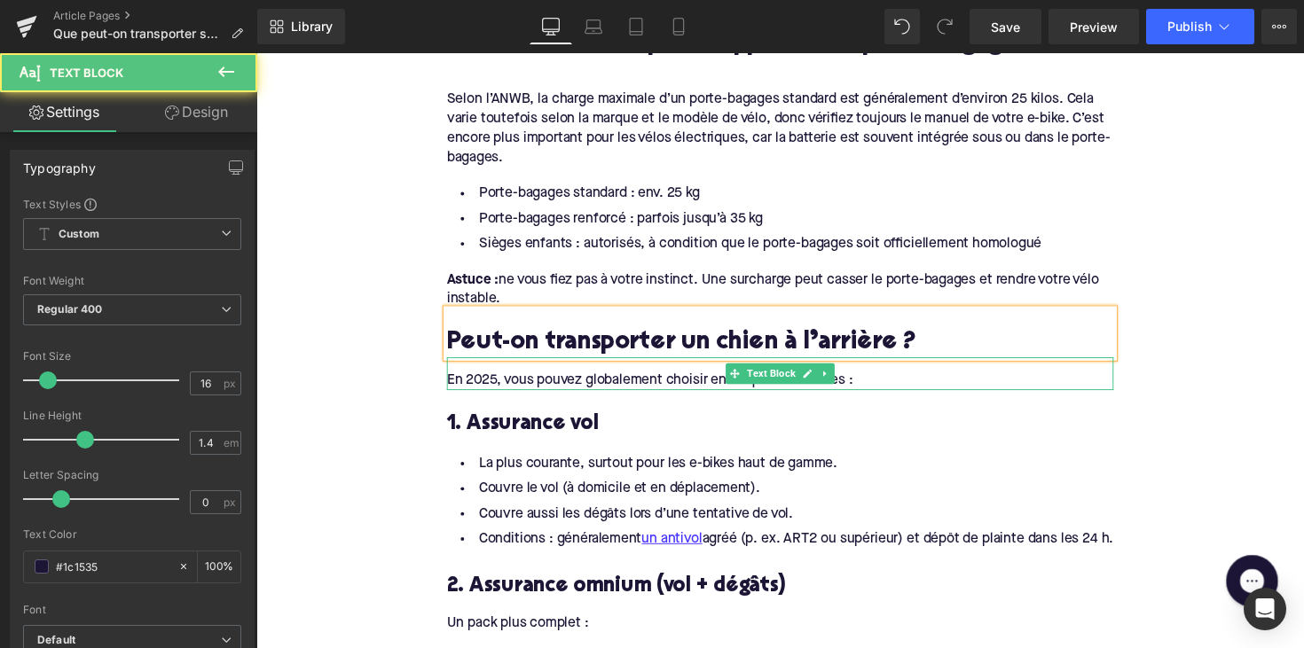
click at [542, 386] on div "En 2025, vous pouvez globalement choisir entre quatre formules :" at bounding box center [792, 389] width 683 height 20
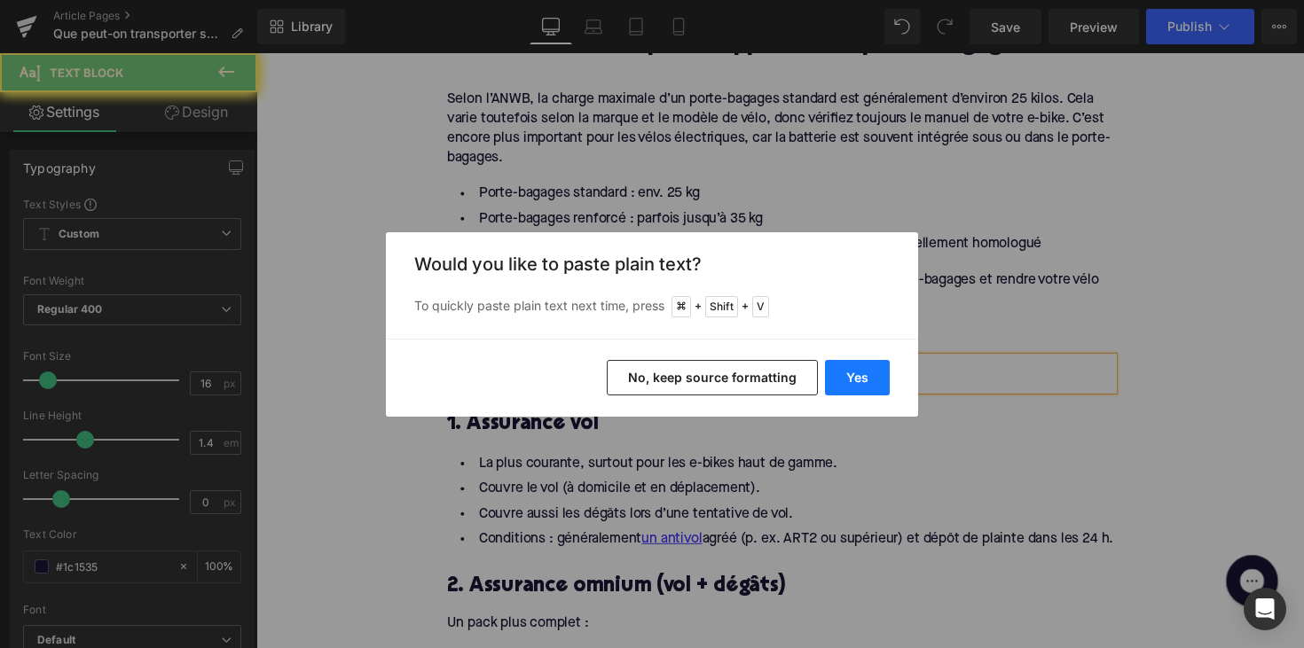
click at [875, 387] on button "Yes" at bounding box center [857, 377] width 65 height 35
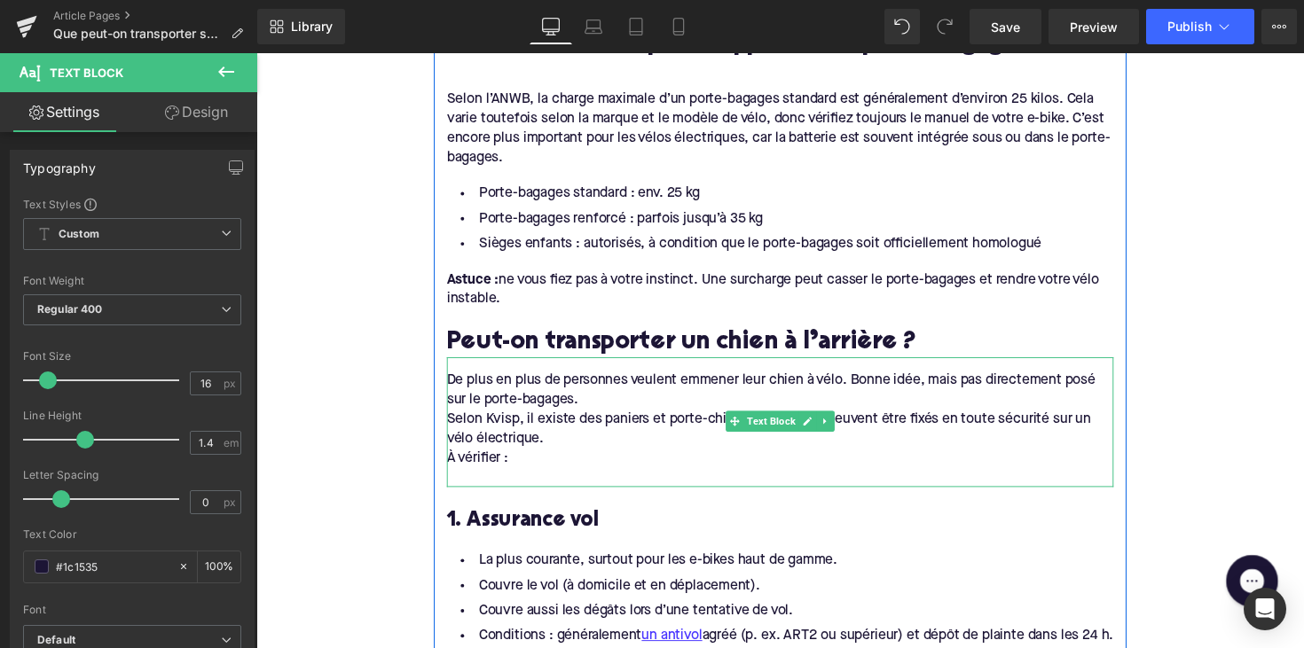
click at [460, 458] on div "À vérifier :" at bounding box center [792, 468] width 683 height 20
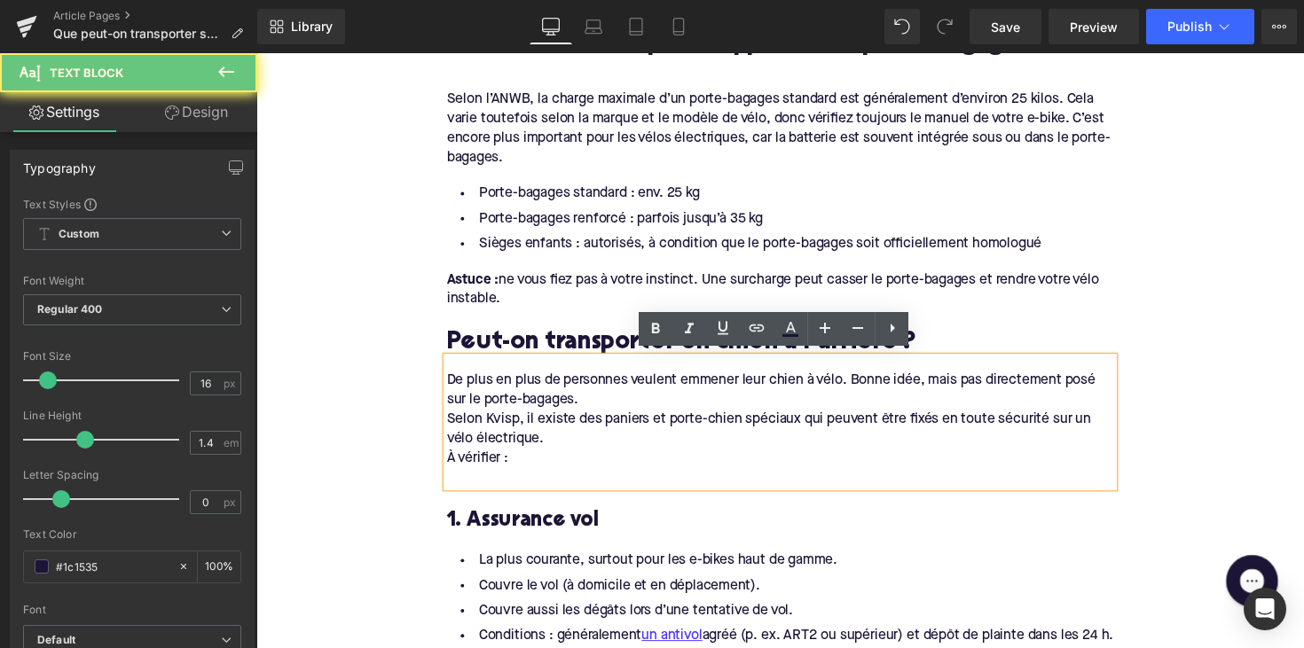
click at [451, 458] on div "À vérifier :" at bounding box center [792, 468] width 683 height 20
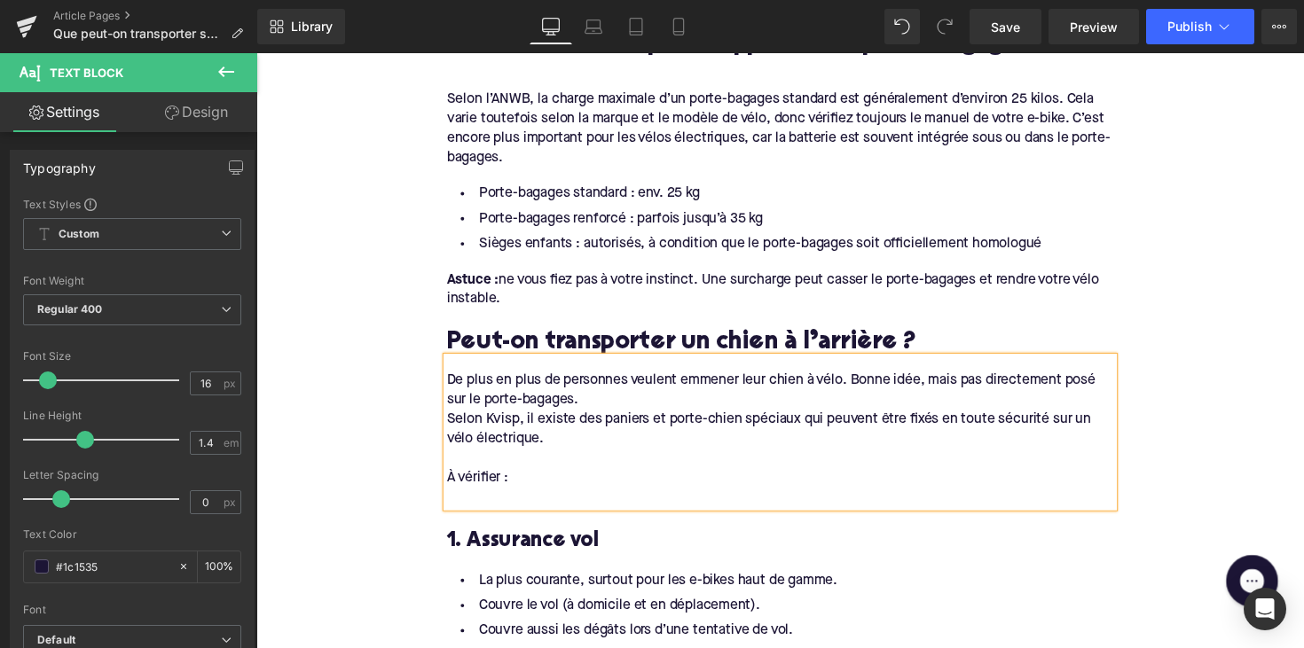
click at [451, 419] on div "Selon Kvisp, il existe des paniers et porte-chien spéciaux qui peuvent être fix…" at bounding box center [792, 439] width 683 height 40
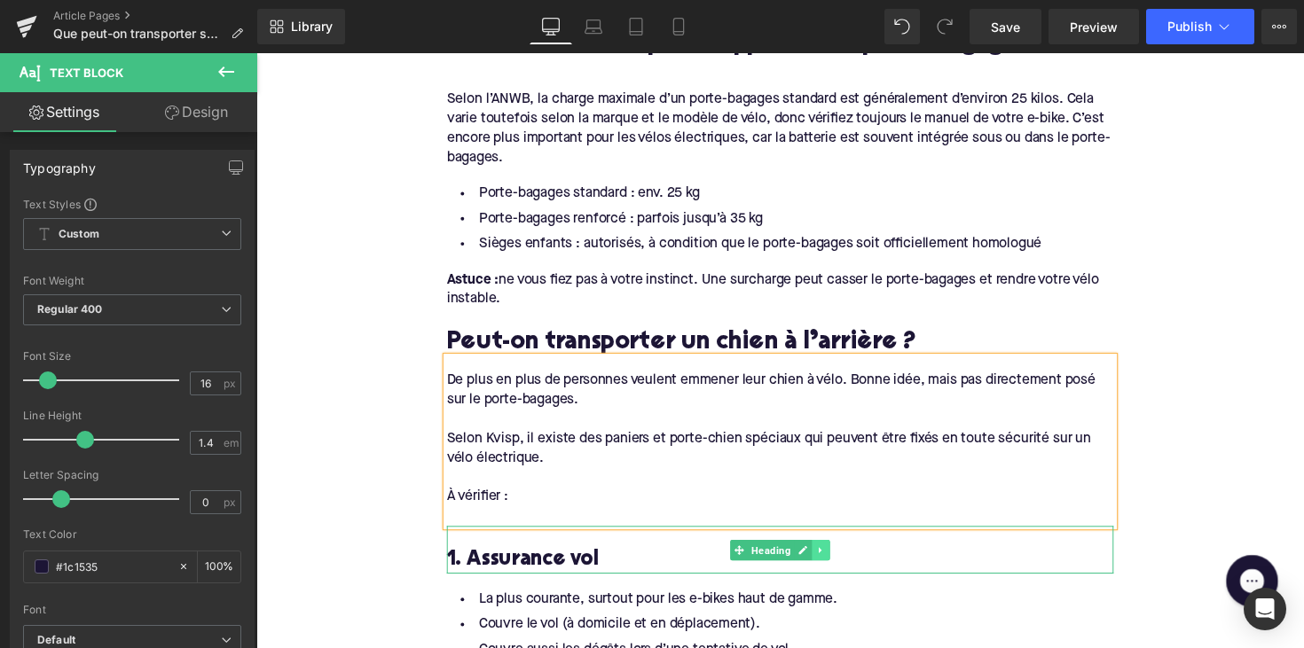
click at [836, 560] on link at bounding box center [835, 562] width 19 height 21
click at [839, 557] on icon at bounding box center [844, 562] width 10 height 10
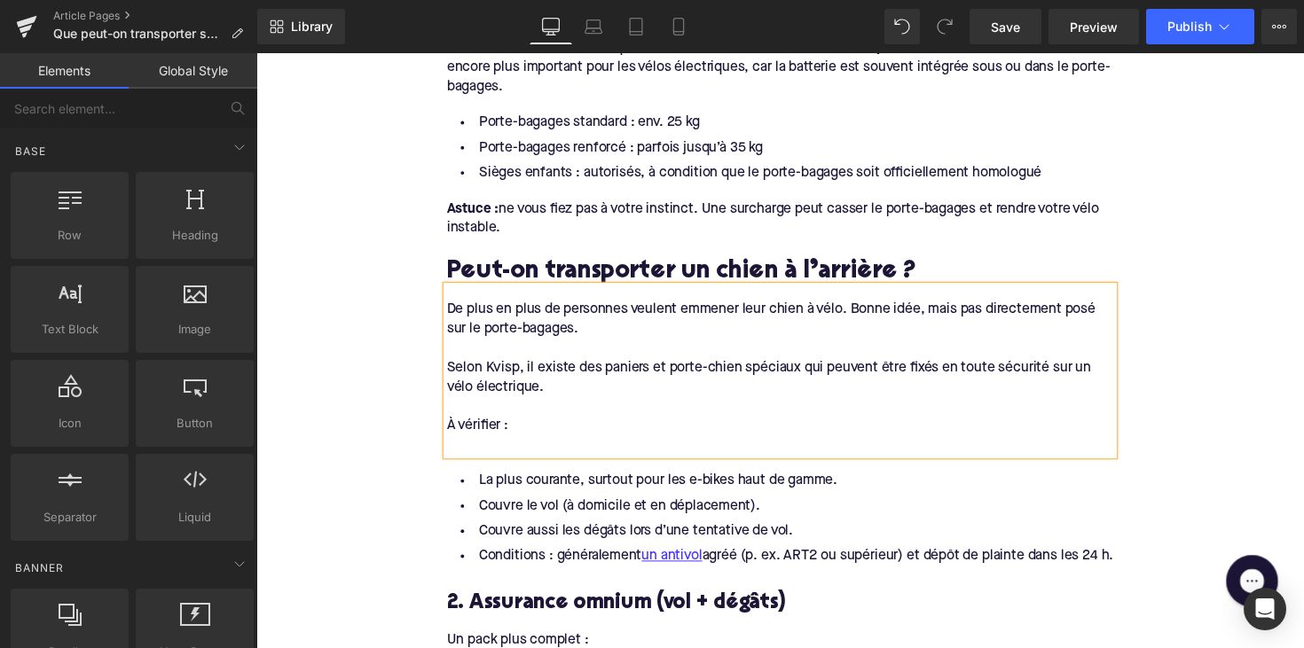
scroll to position [1165, 0]
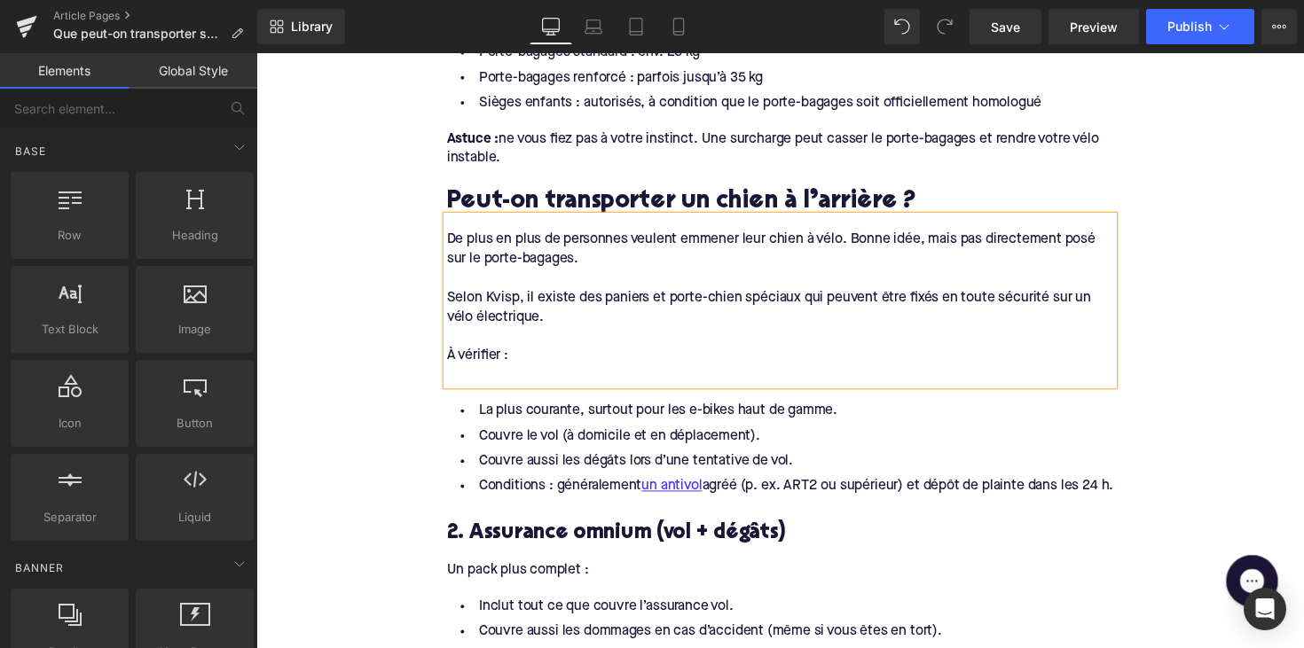
click at [518, 511] on li "Conditions : généralement un antivol agréé (p. ex. ART2 ou supérieur) et dépôt …" at bounding box center [792, 498] width 683 height 26
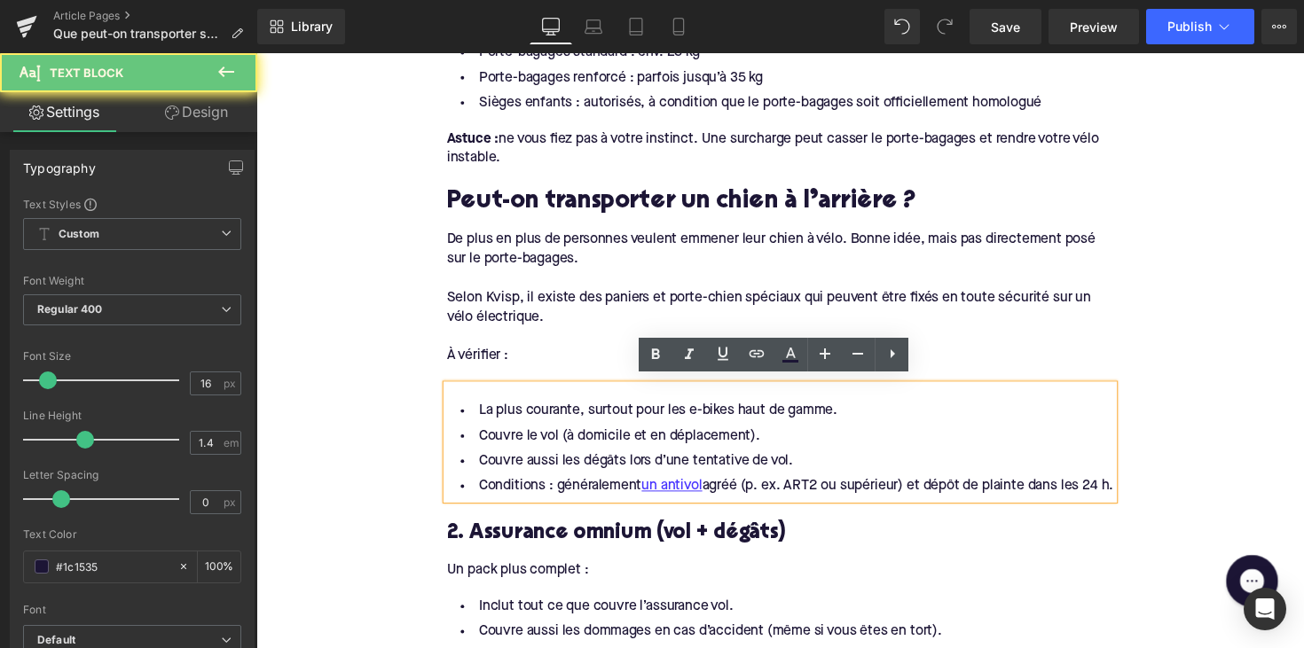
drag, startPoint x: 504, startPoint y: 516, endPoint x: 461, endPoint y: 409, distance: 115.4
click at [461, 409] on ul "La plus courante, surtout pour les e-bikes haut de gamme. Couvre le vol (à domi…" at bounding box center [792, 459] width 683 height 103
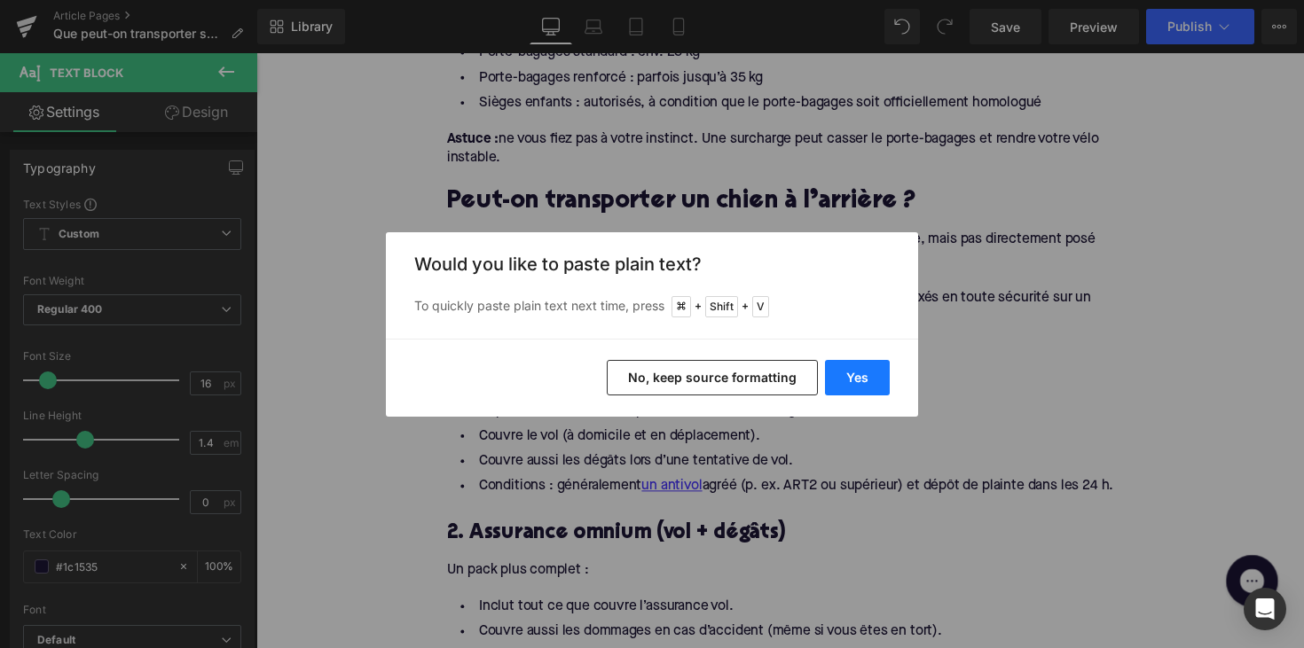
click at [837, 388] on button "Yes" at bounding box center [857, 377] width 65 height 35
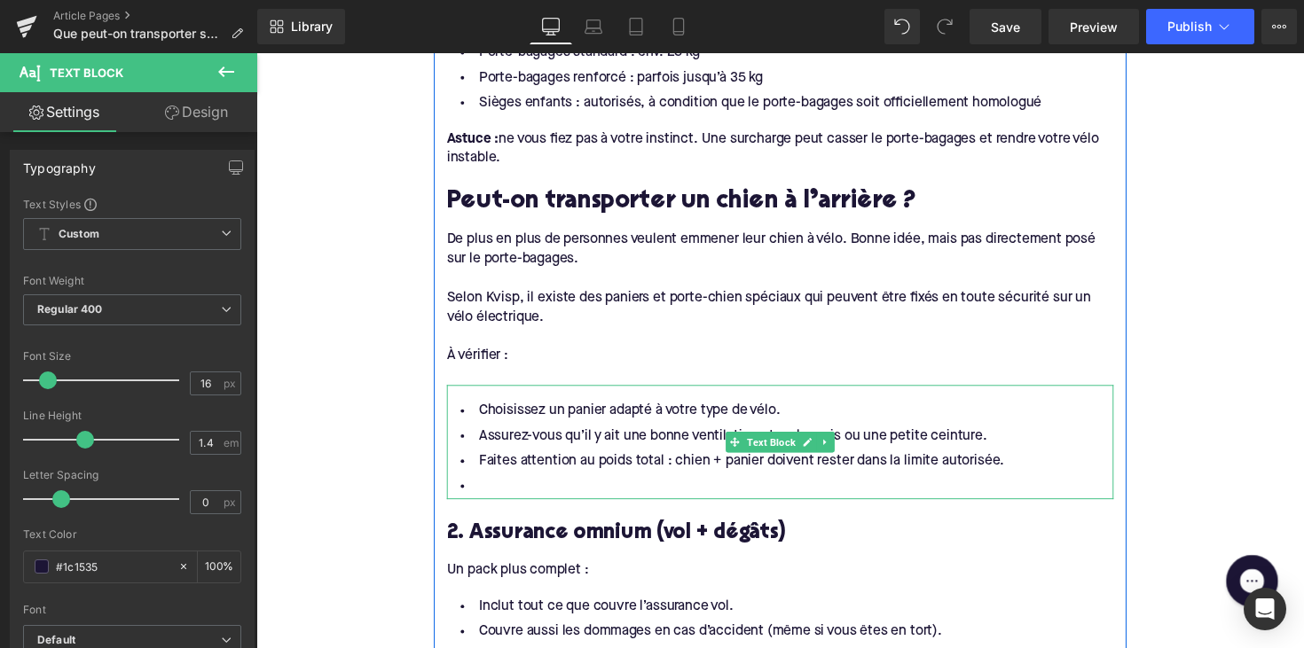
click at [523, 491] on li at bounding box center [792, 498] width 683 height 26
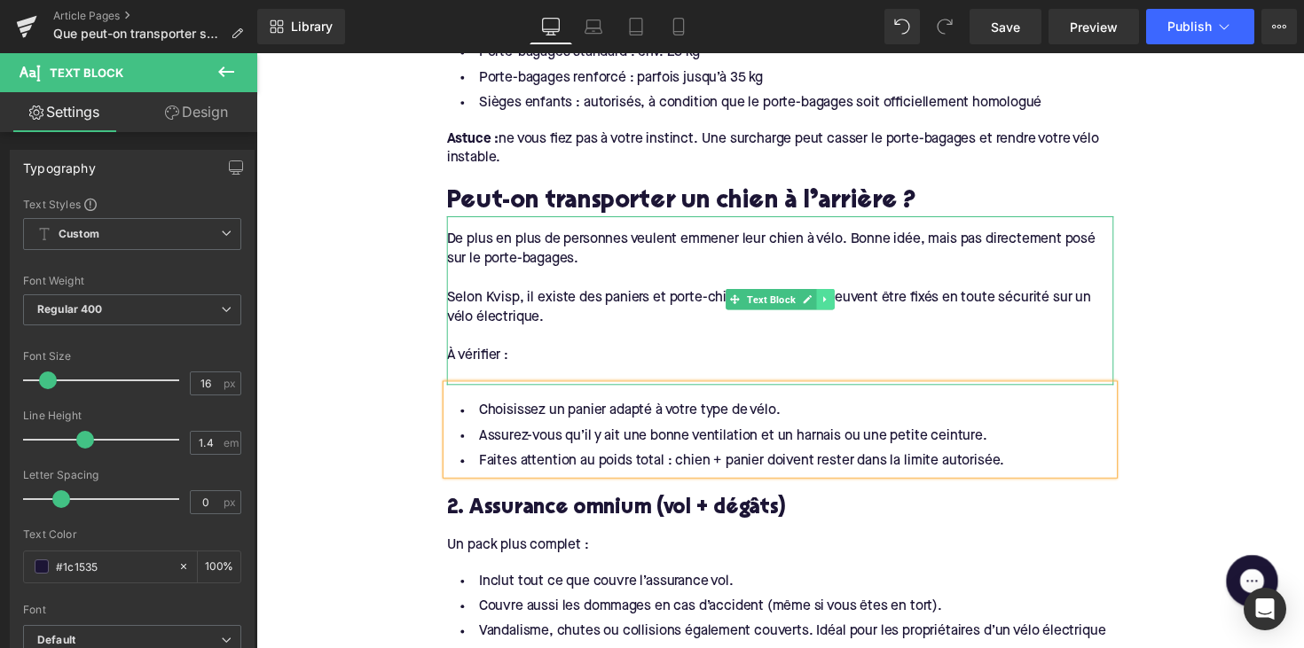
click at [835, 307] on icon at bounding box center [839, 306] width 10 height 11
click at [825, 307] on icon at bounding box center [830, 306] width 10 height 11
